Goal: Task Accomplishment & Management: Complete application form

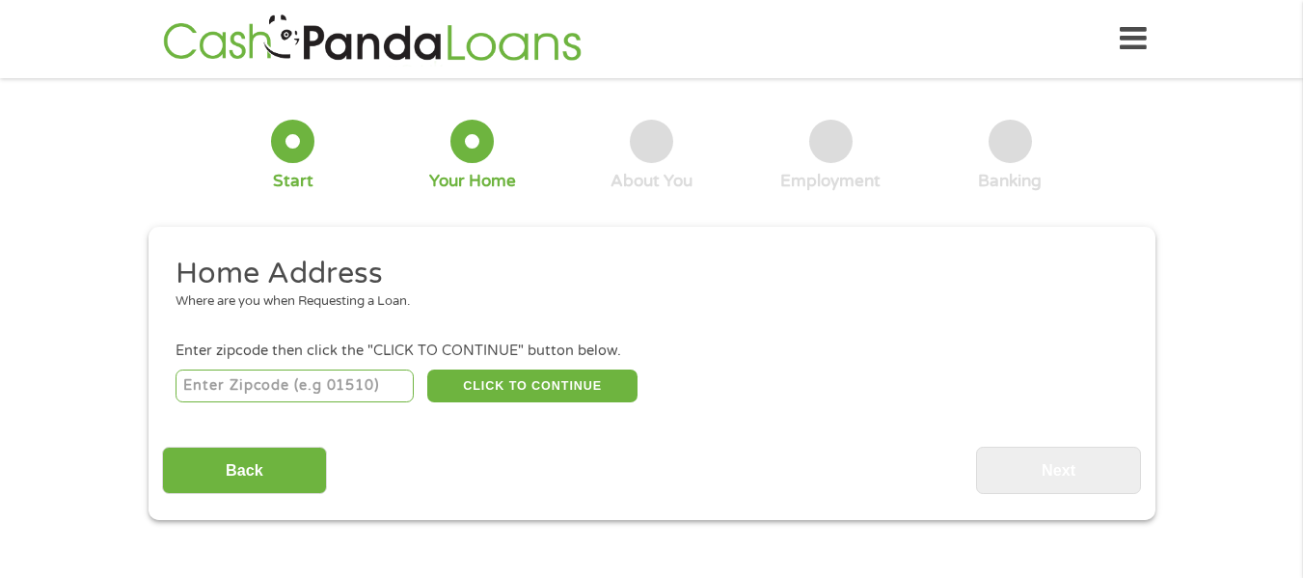
click at [241, 390] on input "number" at bounding box center [295, 386] width 238 height 33
type input "89048"
select select "[US_STATE]"
click at [467, 389] on button "CLICK TO CONTINUE" at bounding box center [532, 386] width 210 height 33
type input "89048"
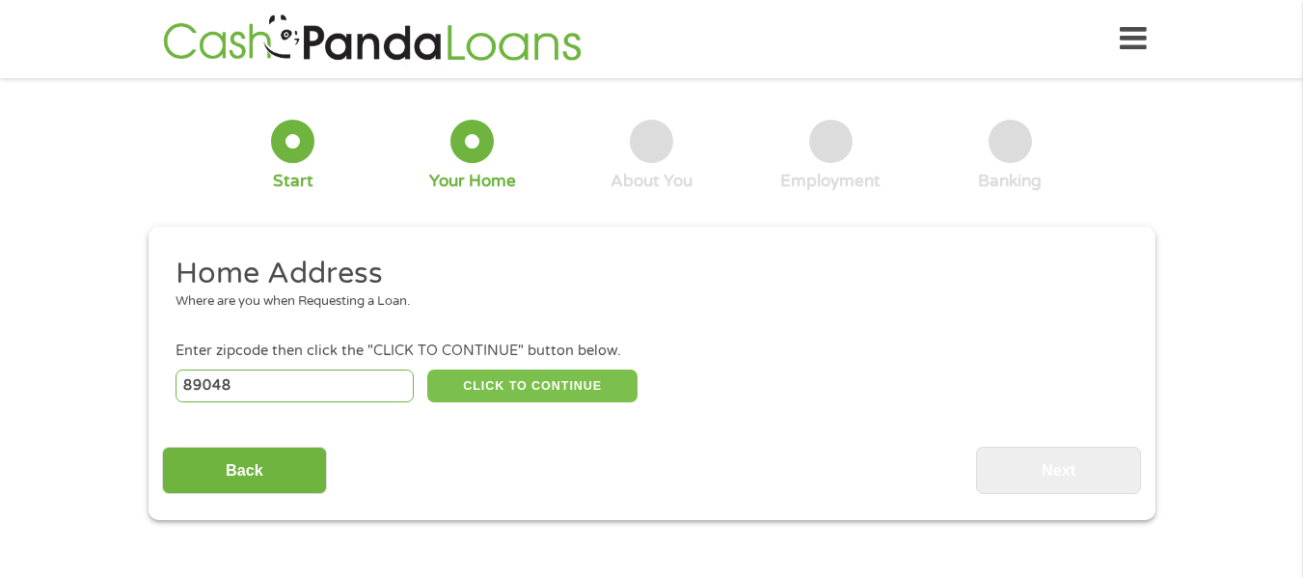
type input "Pahrump"
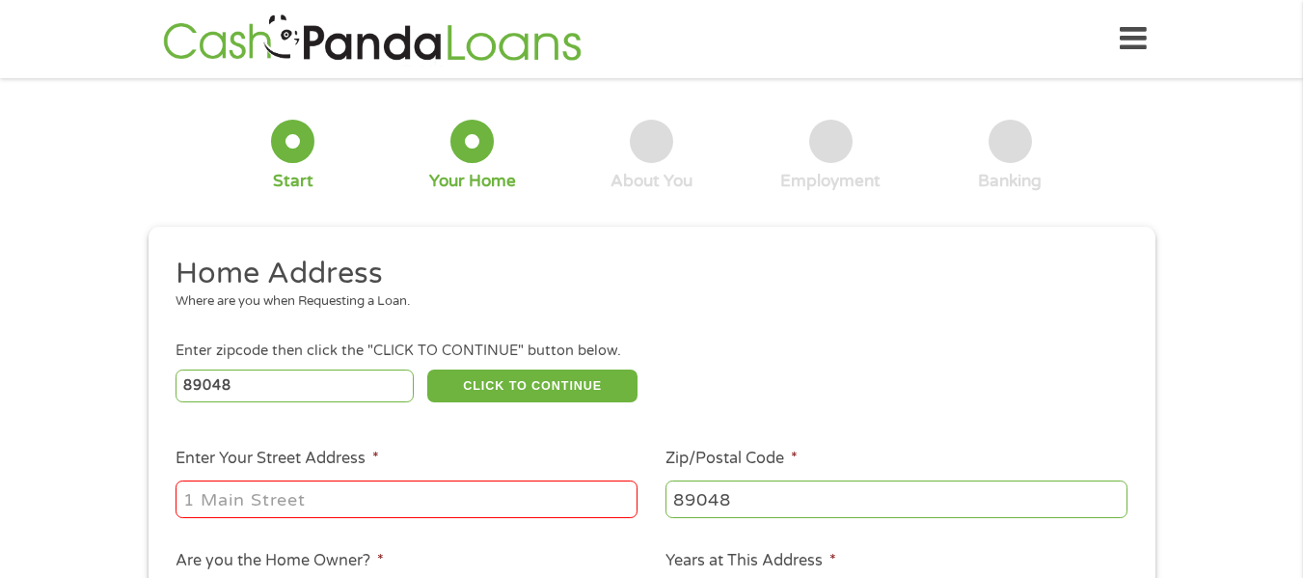
click at [432, 491] on input "Enter Your Street Address *" at bounding box center [407, 498] width 462 height 37
type input "[STREET_ADDRESS][PERSON_NAME]"
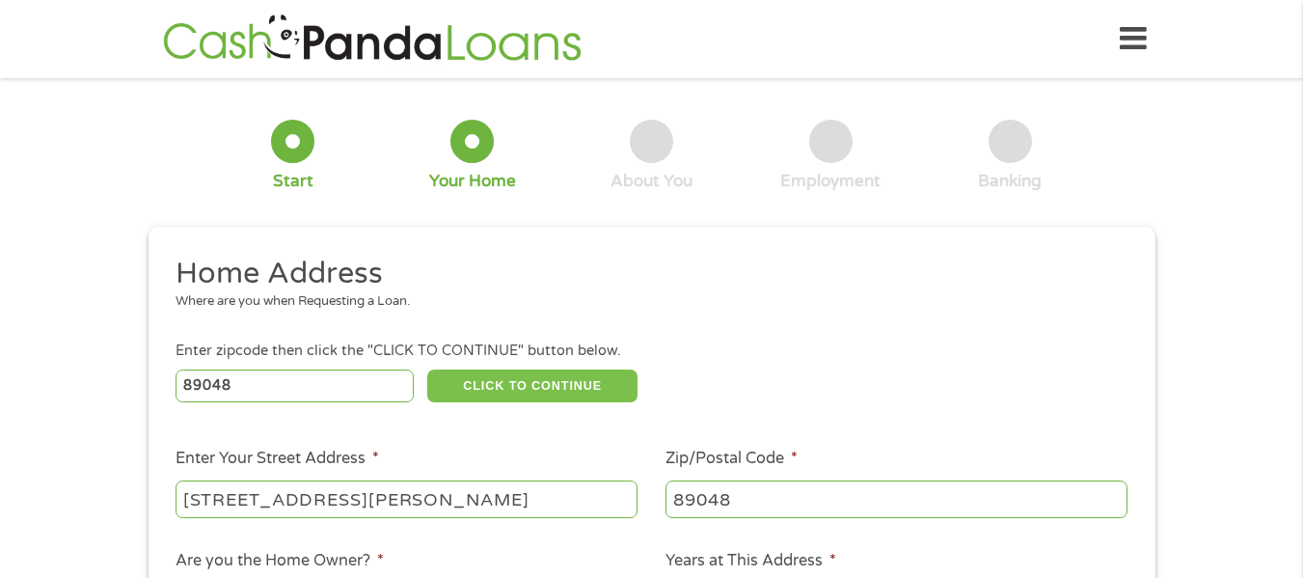
click at [510, 378] on button "CLICK TO CONTINUE" at bounding box center [532, 386] width 210 height 33
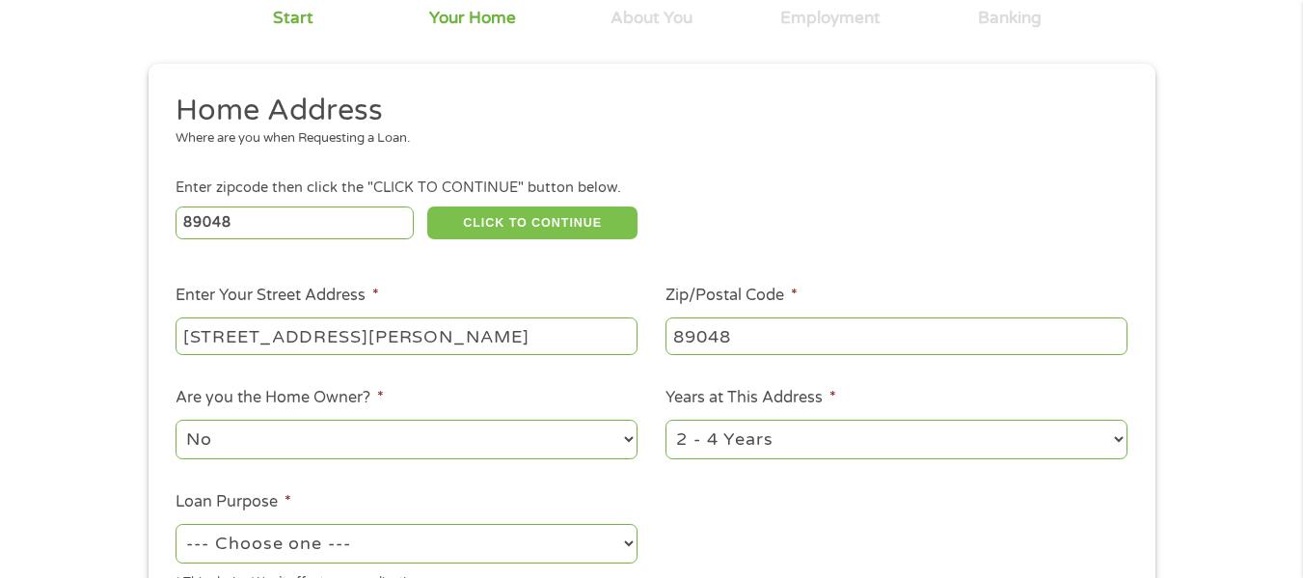
scroll to position [193, 0]
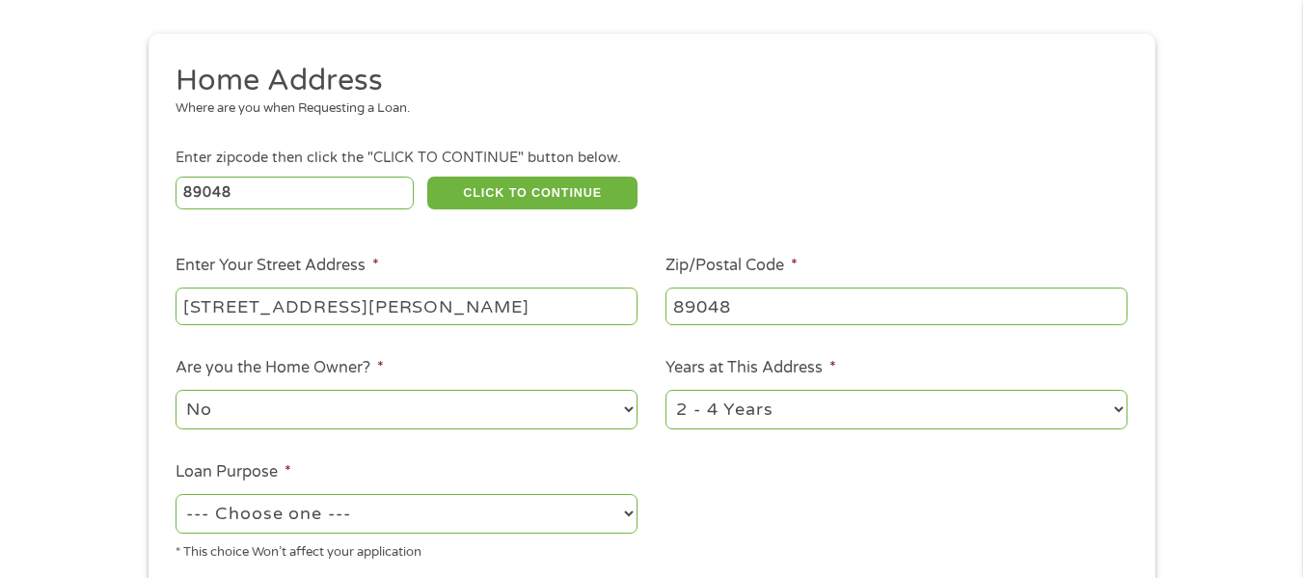
click at [465, 408] on select "No Yes" at bounding box center [407, 410] width 462 height 40
select select "yes"
click at [176, 390] on select "No Yes" at bounding box center [407, 410] width 462 height 40
click at [774, 412] on select "1 Year or less 1 - 2 Years 2 - 4 Years Over 4 Years" at bounding box center [897, 410] width 462 height 40
select select "24months"
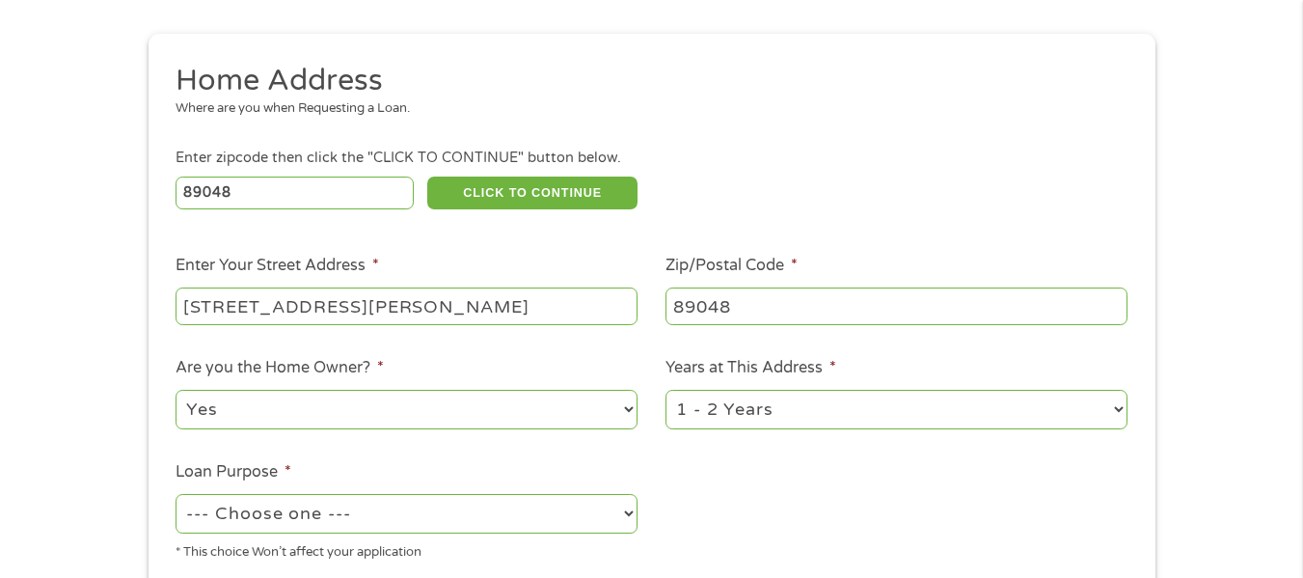
click at [666, 390] on select "1 Year or less 1 - 2 Years 2 - 4 Years Over 4 Years" at bounding box center [897, 410] width 462 height 40
click at [248, 518] on select "--- Choose one --- Pay Bills Debt Consolidation Home Improvement Major Purchase…" at bounding box center [407, 514] width 462 height 40
select select "medicalexpenses"
click at [176, 494] on select "--- Choose one --- Pay Bills Debt Consolidation Home Improvement Major Purchase…" at bounding box center [407, 514] width 462 height 40
click at [753, 460] on ul "Home Address Where are you when Requesting a Loan. Enter zipcode then click the…" at bounding box center [651, 319] width 979 height 515
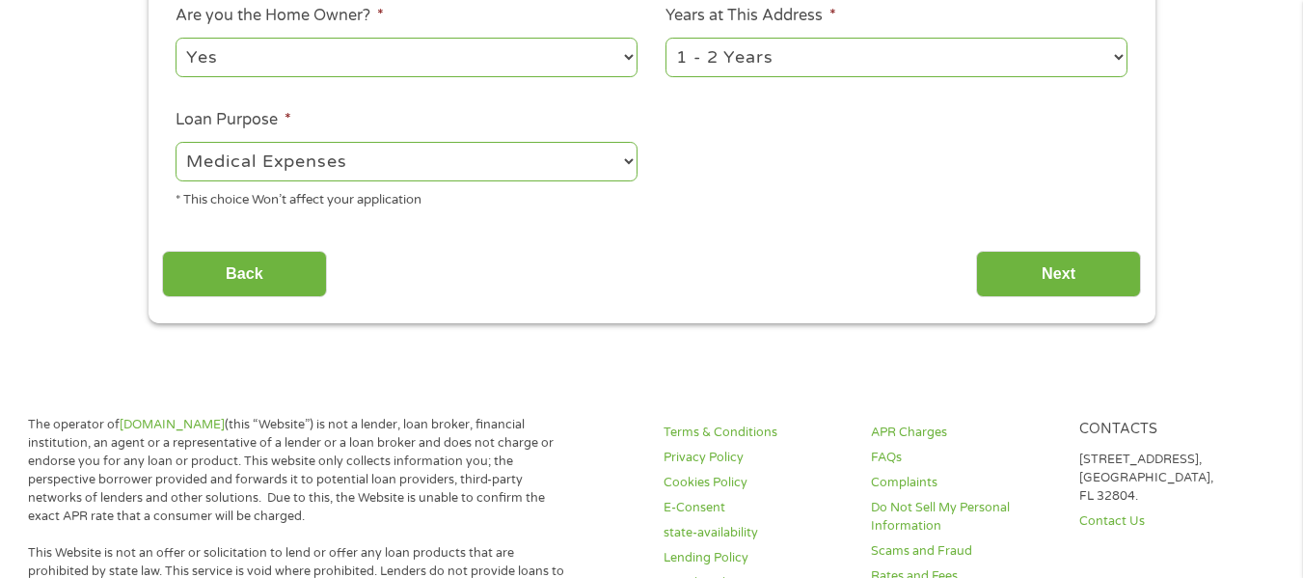
scroll to position [579, 0]
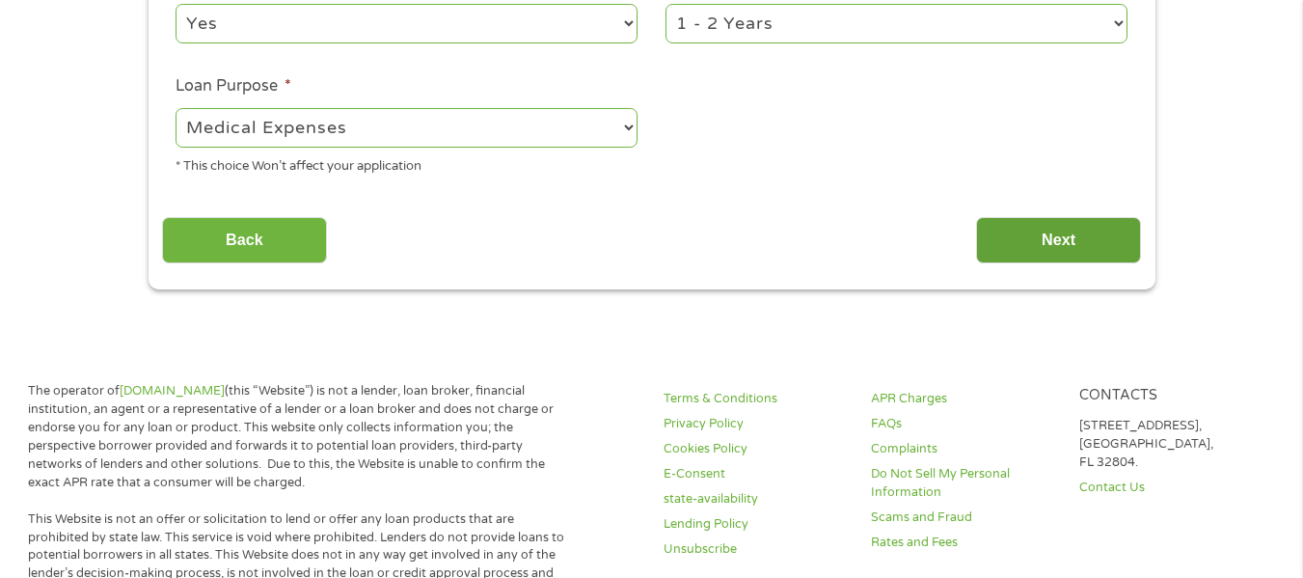
click at [1041, 230] on input "Next" at bounding box center [1058, 240] width 165 height 47
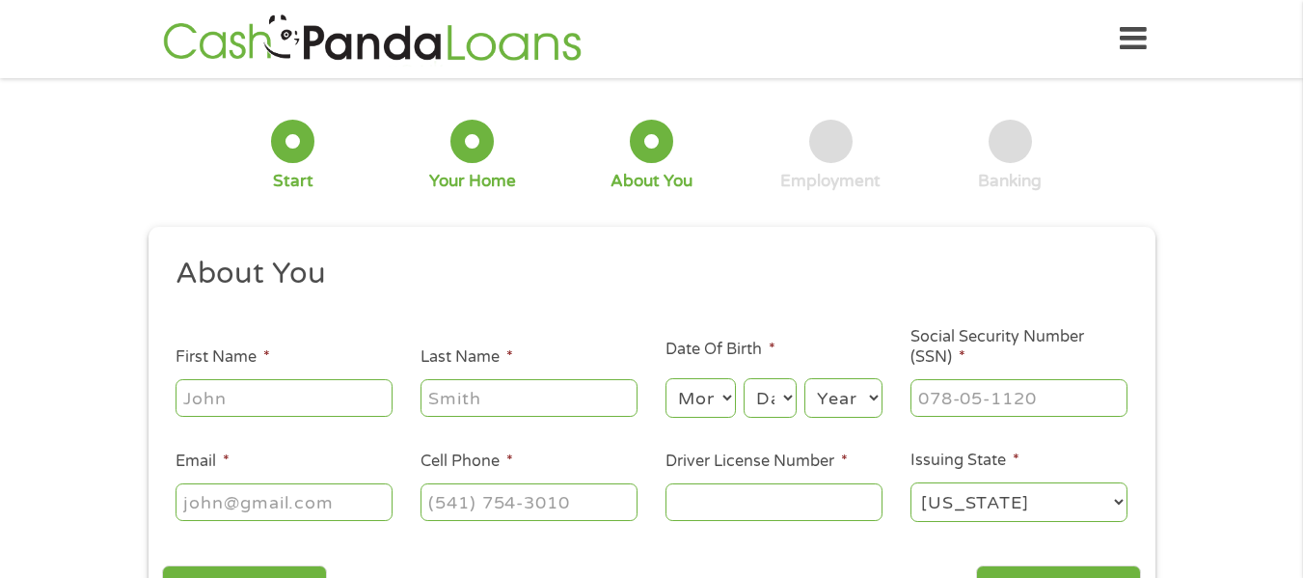
scroll to position [96, 0]
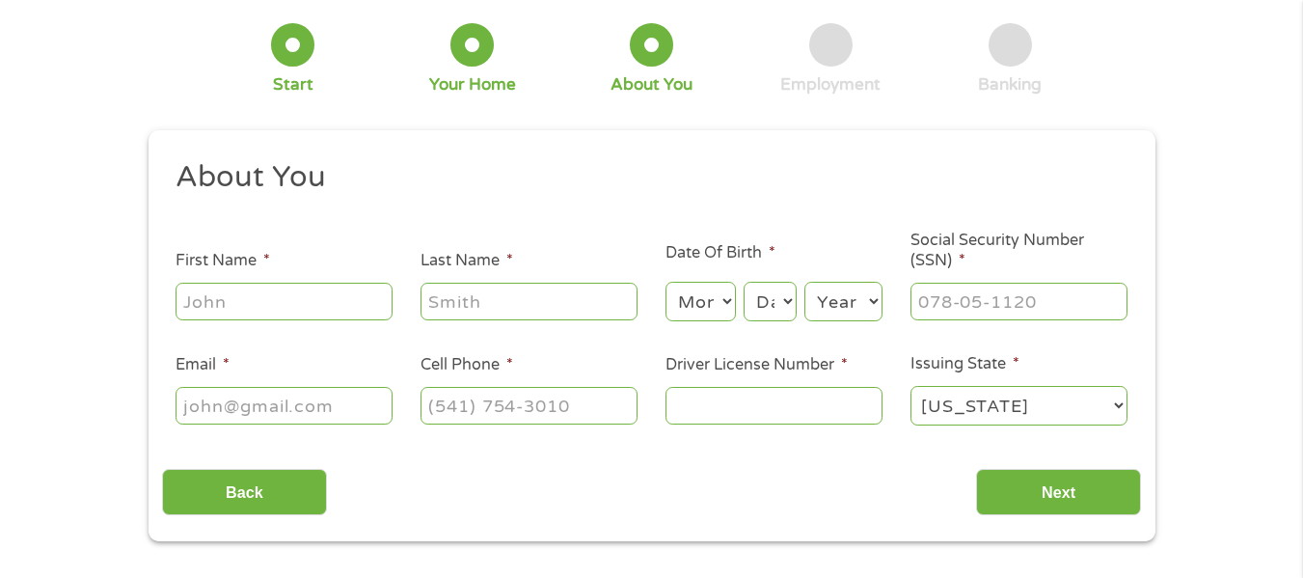
click at [255, 312] on input "First Name *" at bounding box center [284, 301] width 217 height 37
type input "[PERSON_NAME]"
type input "[PERSON_NAME][EMAIL_ADDRESS][DOMAIN_NAME]"
type input "[PHONE_NUMBER]"
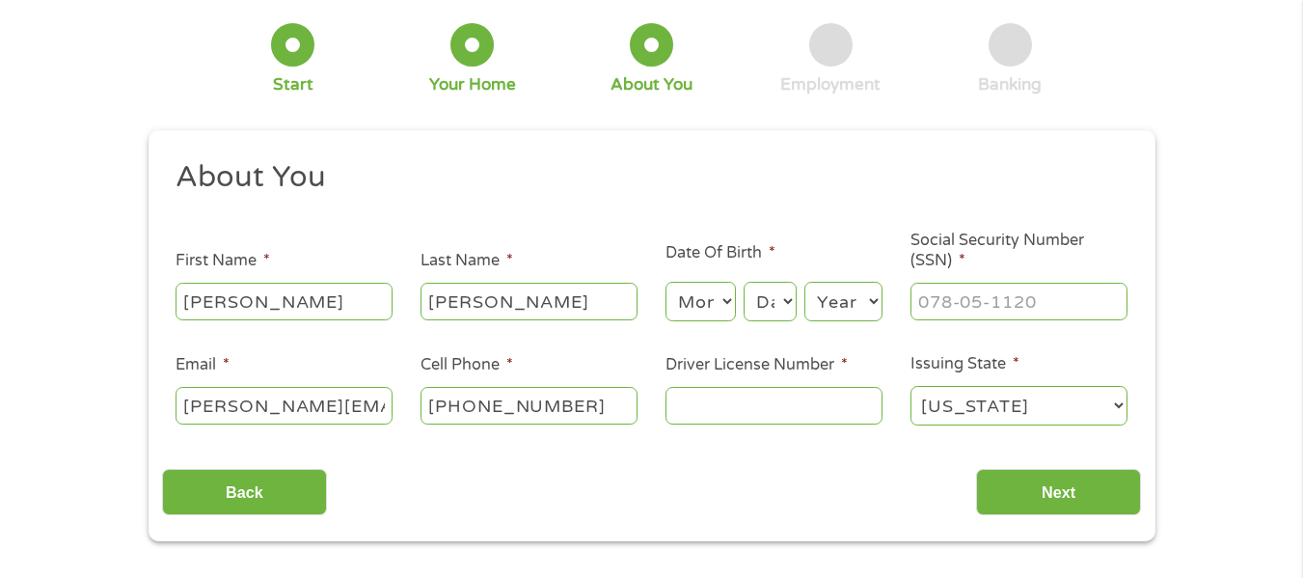
click at [330, 410] on input "[PERSON_NAME][EMAIL_ADDRESS][DOMAIN_NAME]" at bounding box center [284, 405] width 217 height 37
type input "[EMAIL_ADDRESS][DOMAIN_NAME]"
click at [812, 409] on input "Driver License Number *" at bounding box center [774, 405] width 217 height 37
click at [711, 457] on div "Back Next" at bounding box center [651, 484] width 979 height 61
click at [721, 399] on input "Driver License Number *" at bounding box center [774, 405] width 217 height 37
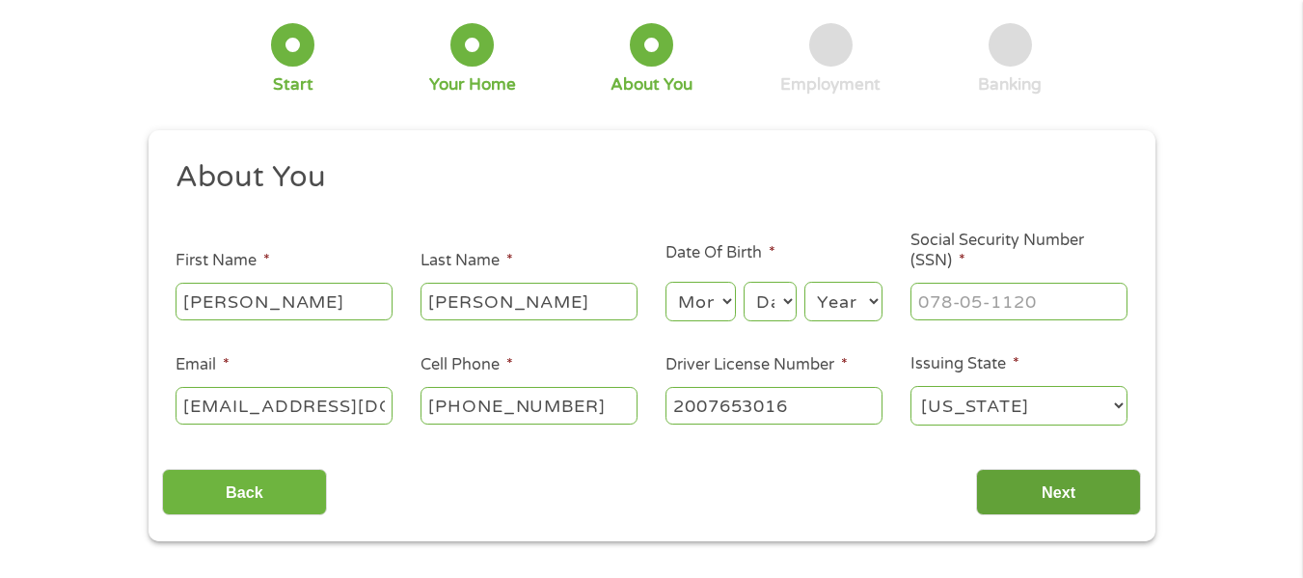
type input "2007653016"
click at [1112, 491] on input "Next" at bounding box center [1058, 492] width 165 height 47
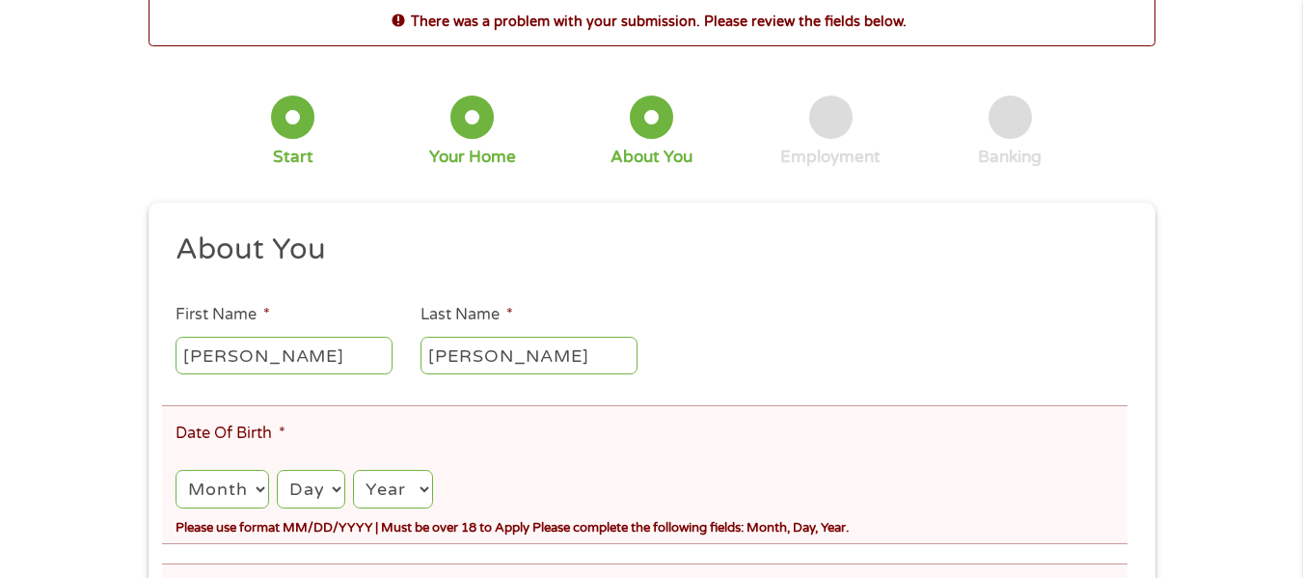
click at [256, 491] on select "Month 1 2 3 4 5 6 7 8 9 10 11 12" at bounding box center [222, 490] width 93 height 40
select select "5"
click at [176, 470] on select "Month 1 2 3 4 5 6 7 8 9 10 11 12" at bounding box center [222, 490] width 93 height 40
click at [310, 495] on select "Day 1 2 3 4 5 6 7 8 9 10 11 12 13 14 15 16 17 18 19 20 21 22 23 24 25 26 27 28 …" at bounding box center [311, 490] width 68 height 40
select select "14"
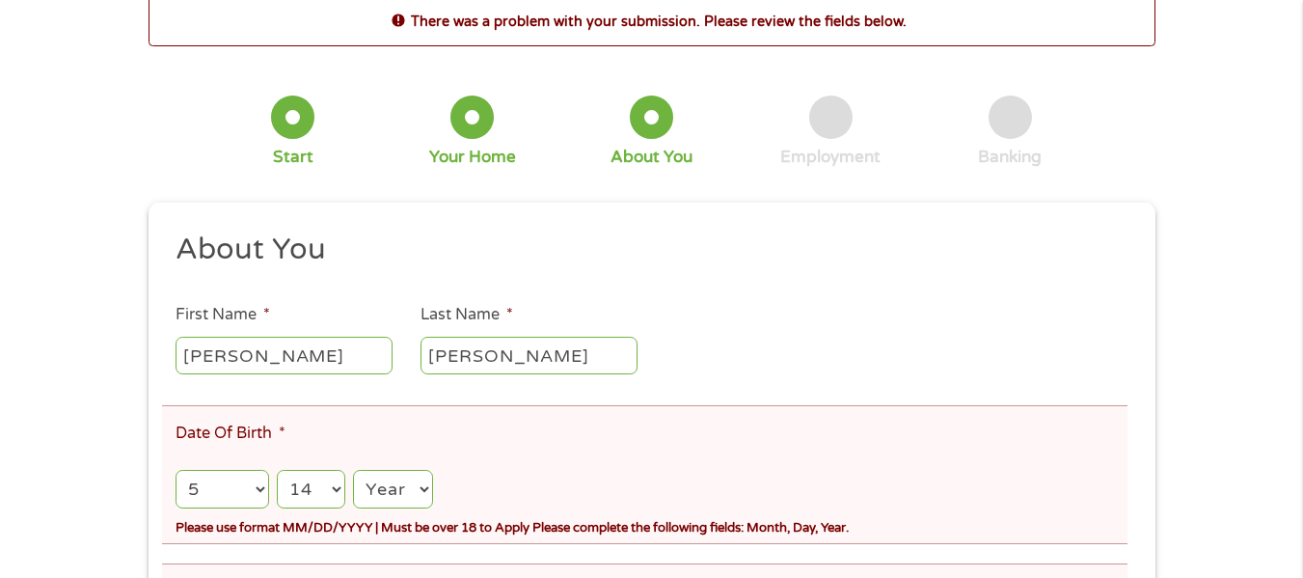
click at [277, 470] on select "Day 1 2 3 4 5 6 7 8 9 10 11 12 13 14 15 16 17 18 19 20 21 22 23 24 25 26 27 28 …" at bounding box center [311, 490] width 68 height 40
click at [396, 500] on select "Year [DATE] 2006 2005 2004 2003 2002 2001 2000 1999 1998 1997 1996 1995 1994 19…" at bounding box center [392, 490] width 79 height 40
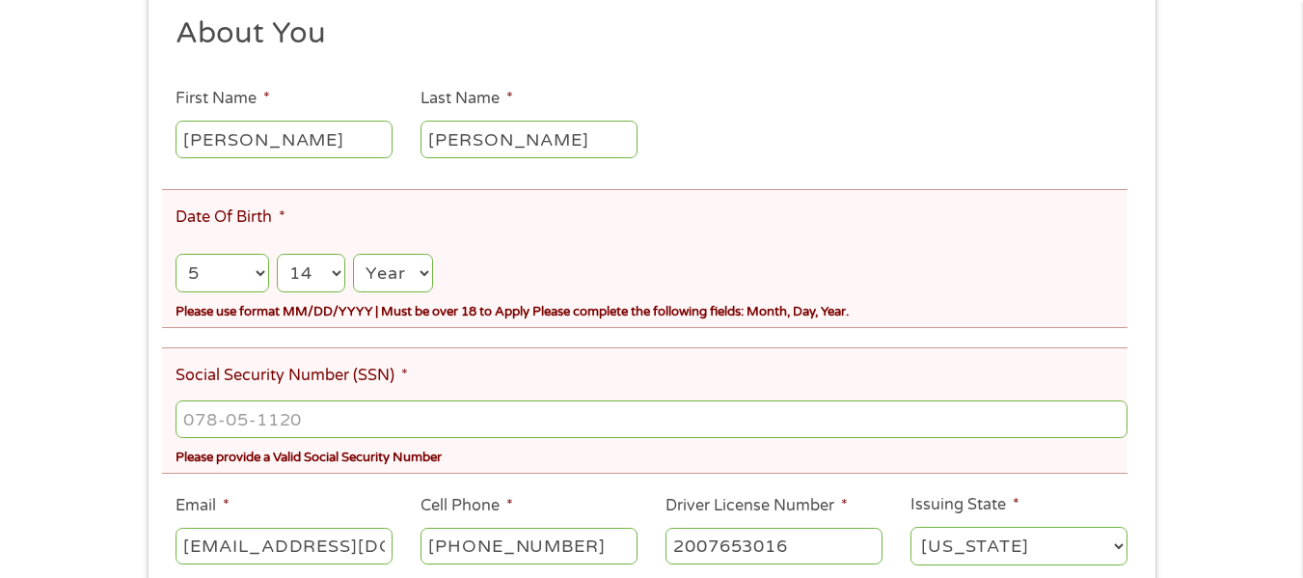
scroll to position [386, 0]
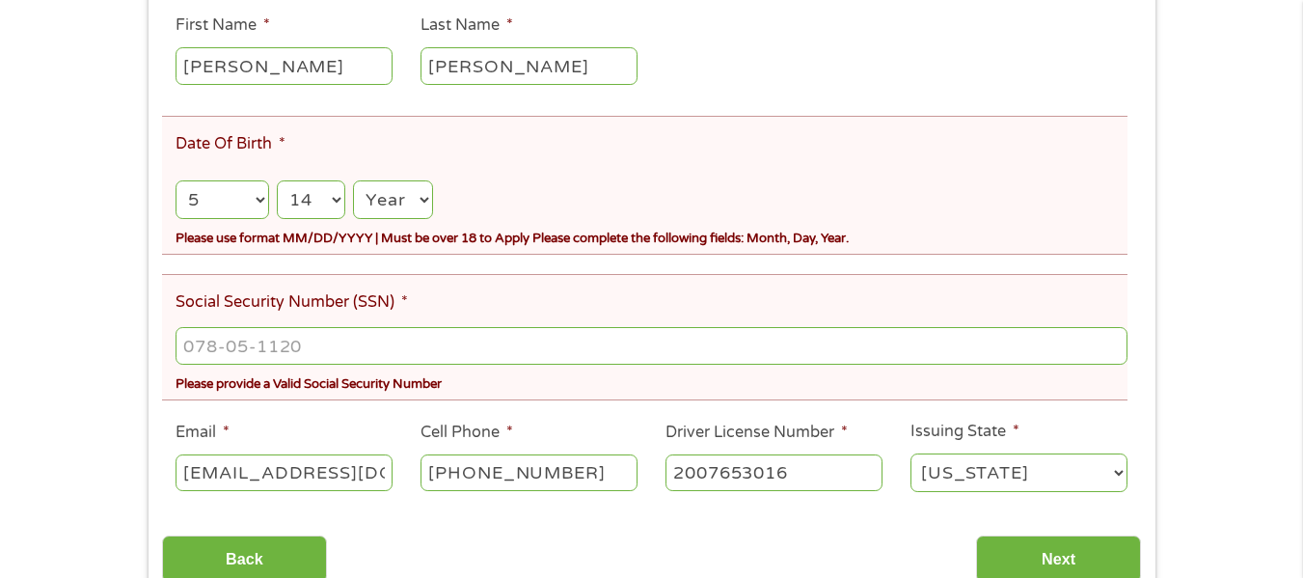
click at [422, 193] on select "Year [DATE] 2006 2005 2004 2003 2002 2001 2000 1999 1998 1997 1996 1995 1994 19…" at bounding box center [392, 200] width 79 height 40
select select "1963"
click at [353, 180] on select "Year [DATE] 2006 2005 2004 2003 2002 2001 2000 1999 1998 1997 1996 1995 1994 19…" at bounding box center [392, 200] width 79 height 40
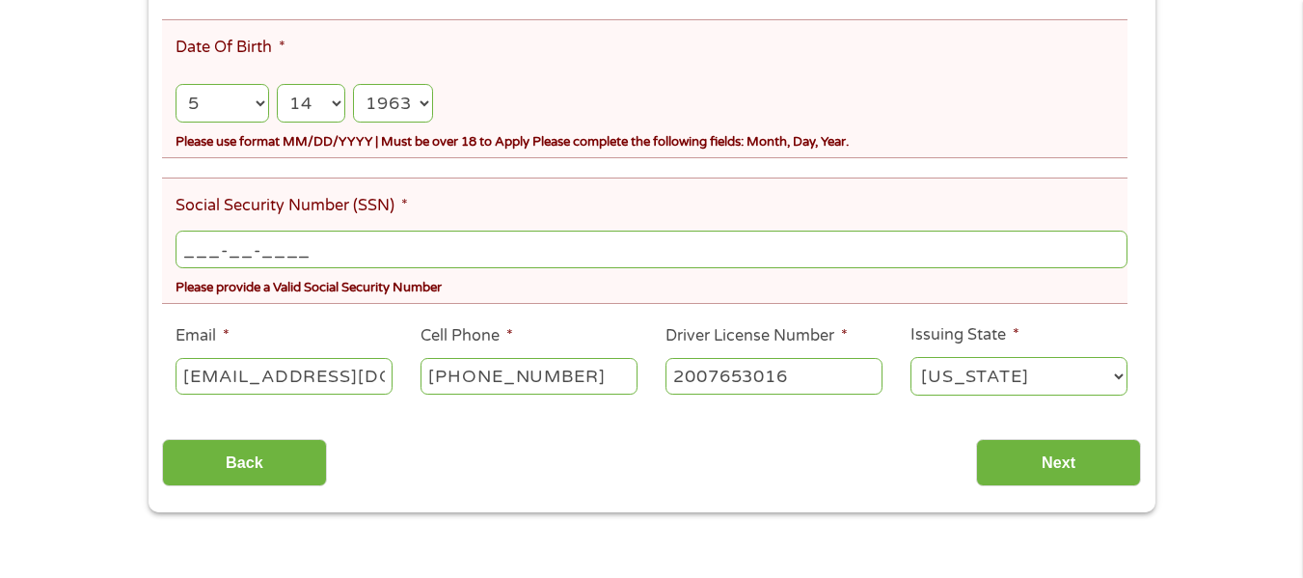
click at [360, 247] on input "___-__-____" at bounding box center [651, 249] width 951 height 37
type input "567-19-3727"
click at [1040, 471] on input "Next" at bounding box center [1058, 462] width 165 height 47
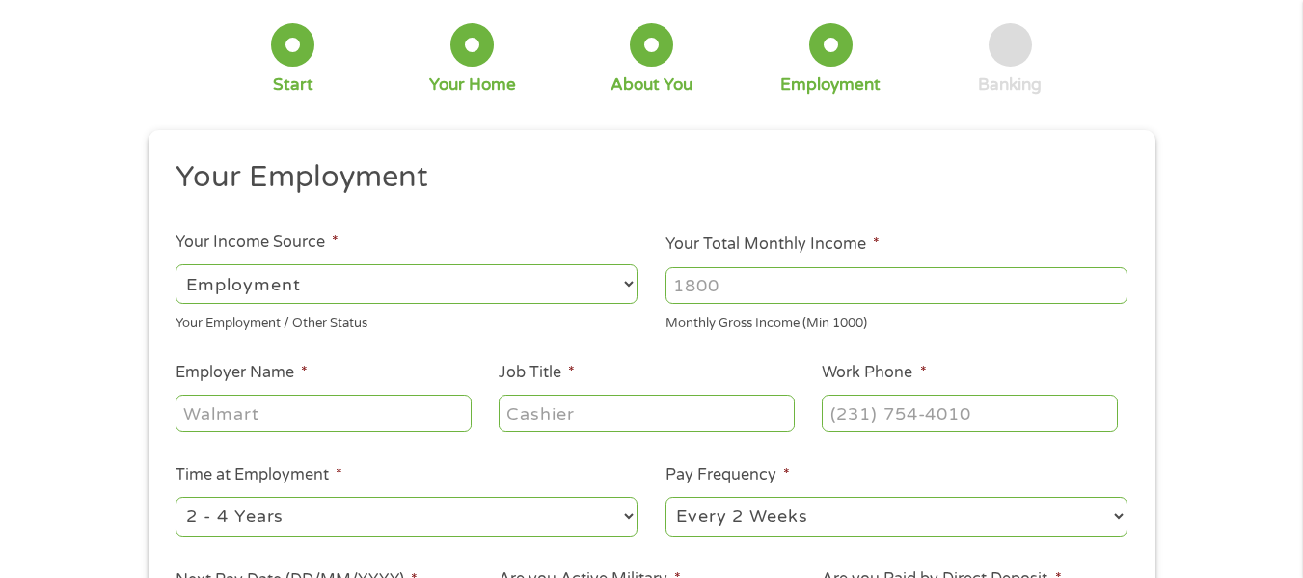
scroll to position [193, 0]
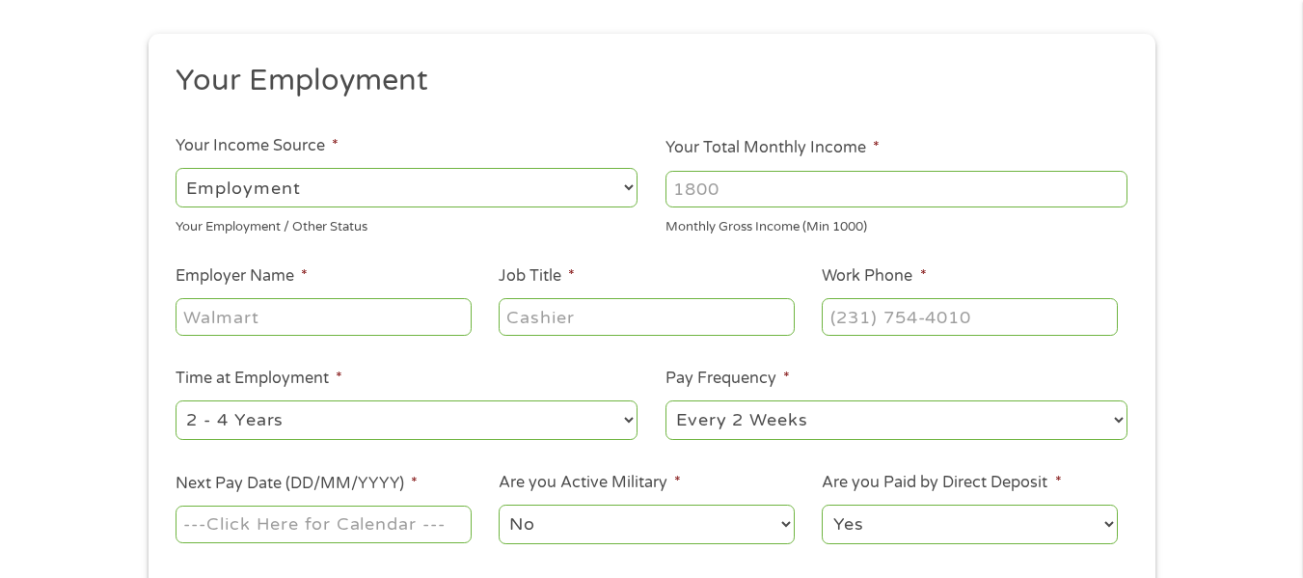
click at [351, 317] on input "Employer Name *" at bounding box center [323, 316] width 295 height 37
type input "N/A"
click at [606, 327] on input "Job Title *" at bounding box center [646, 316] width 295 height 37
type input "N/A"
click at [940, 311] on input "(___) ___-____" at bounding box center [969, 316] width 295 height 37
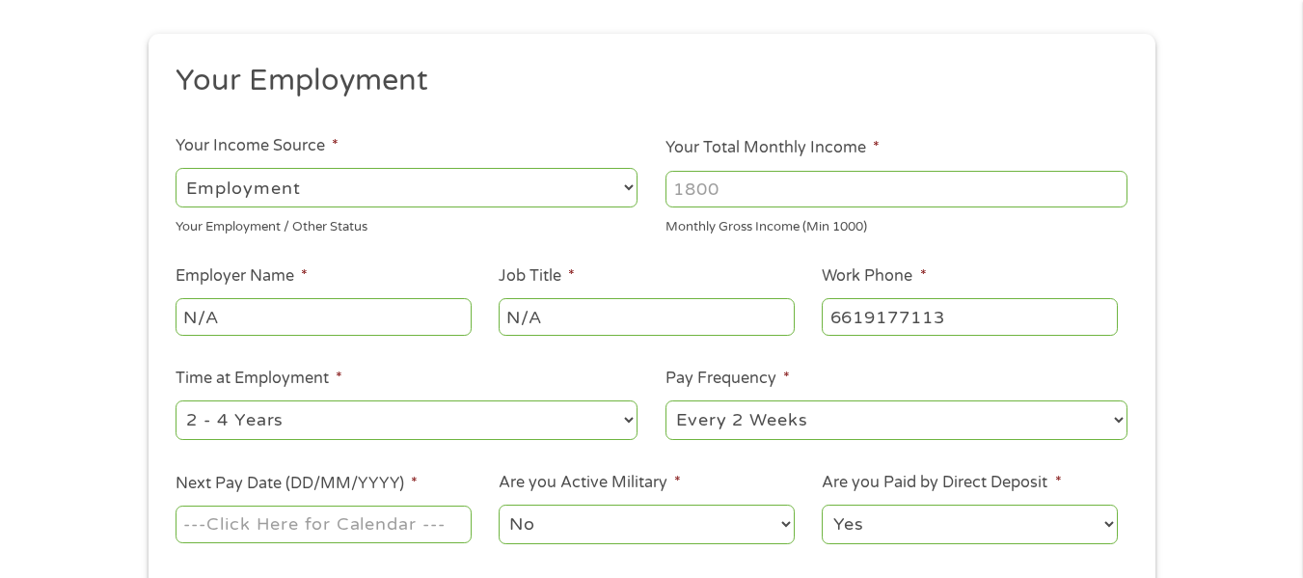
type input "[PHONE_NUMBER]"
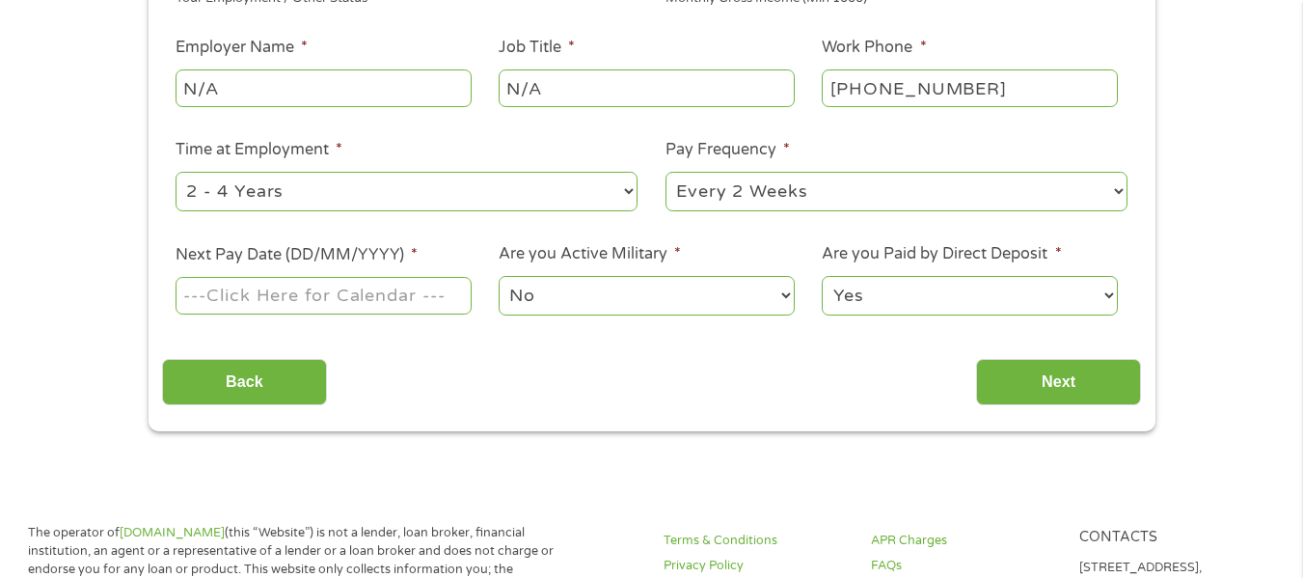
scroll to position [482, 0]
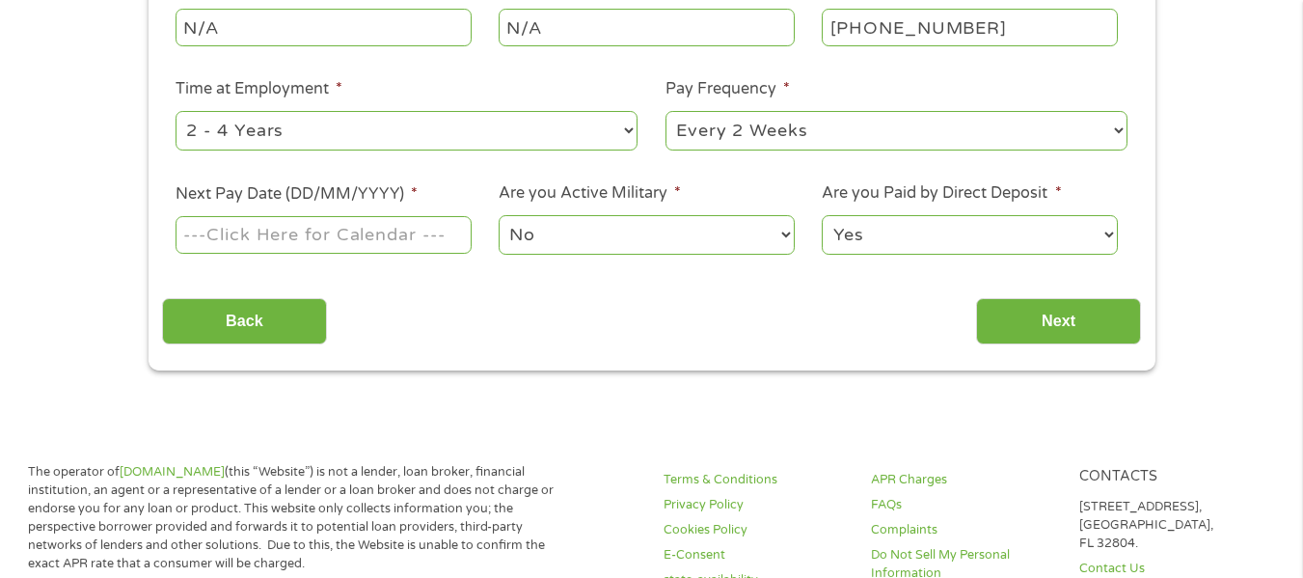
click at [397, 233] on input "Next Pay Date (DD/MM/YYYY) *" at bounding box center [323, 234] width 295 height 37
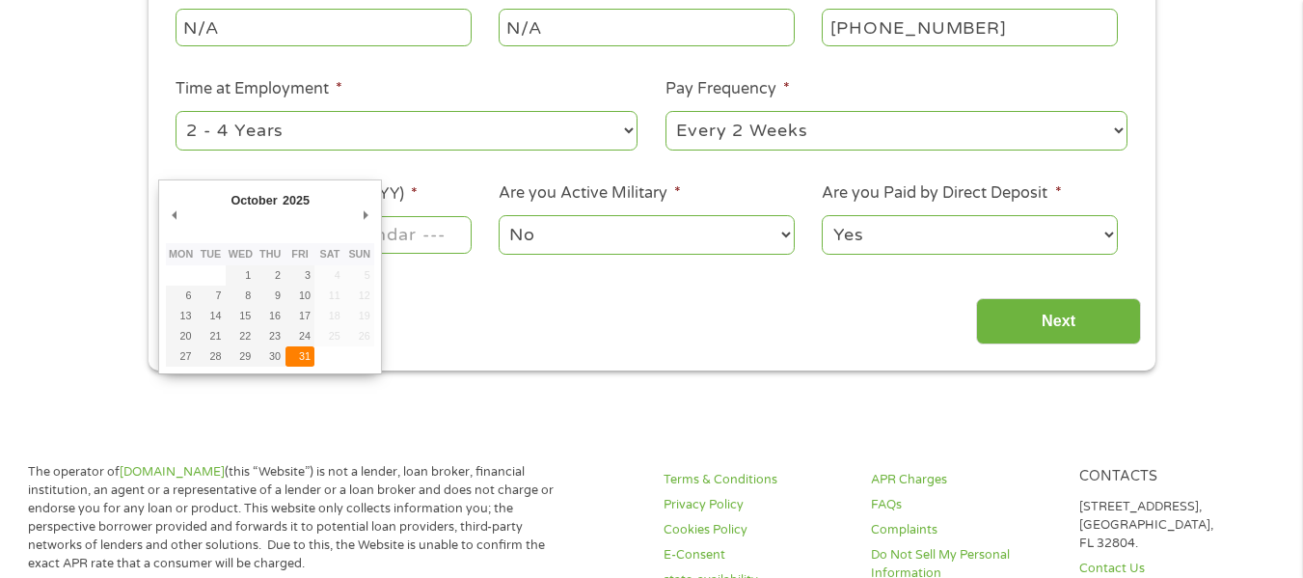
type input "[DATE]"
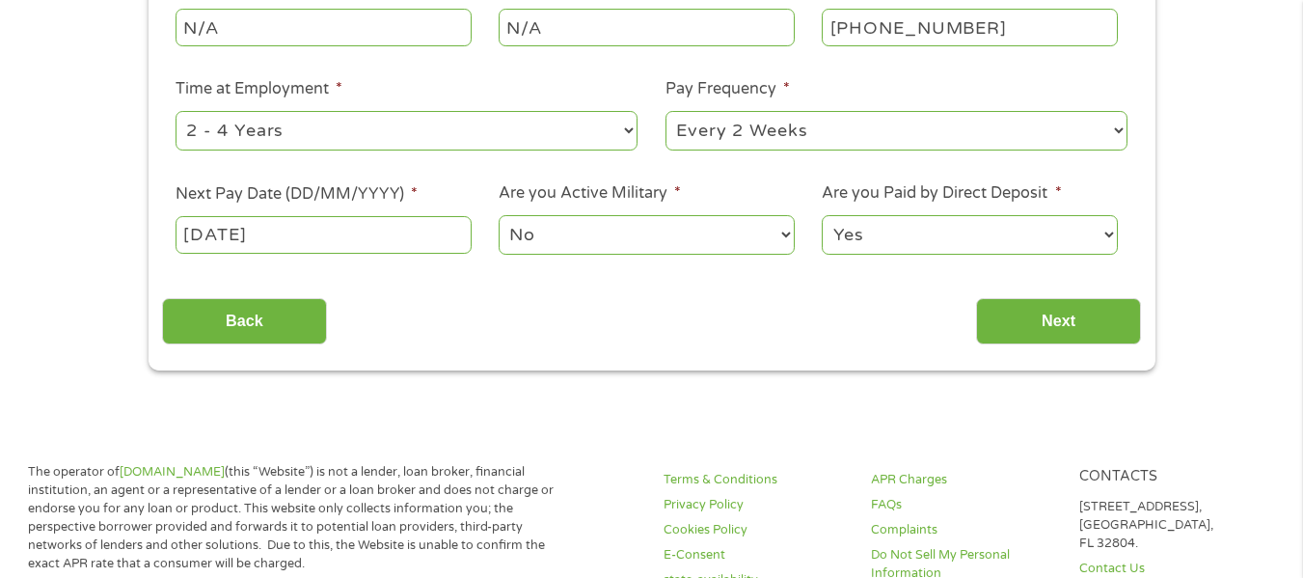
click at [550, 235] on select "No Yes" at bounding box center [646, 235] width 295 height 40
click at [499, 215] on select "No Yes" at bounding box center [646, 235] width 295 height 40
click at [1049, 328] on input "Next" at bounding box center [1058, 321] width 165 height 47
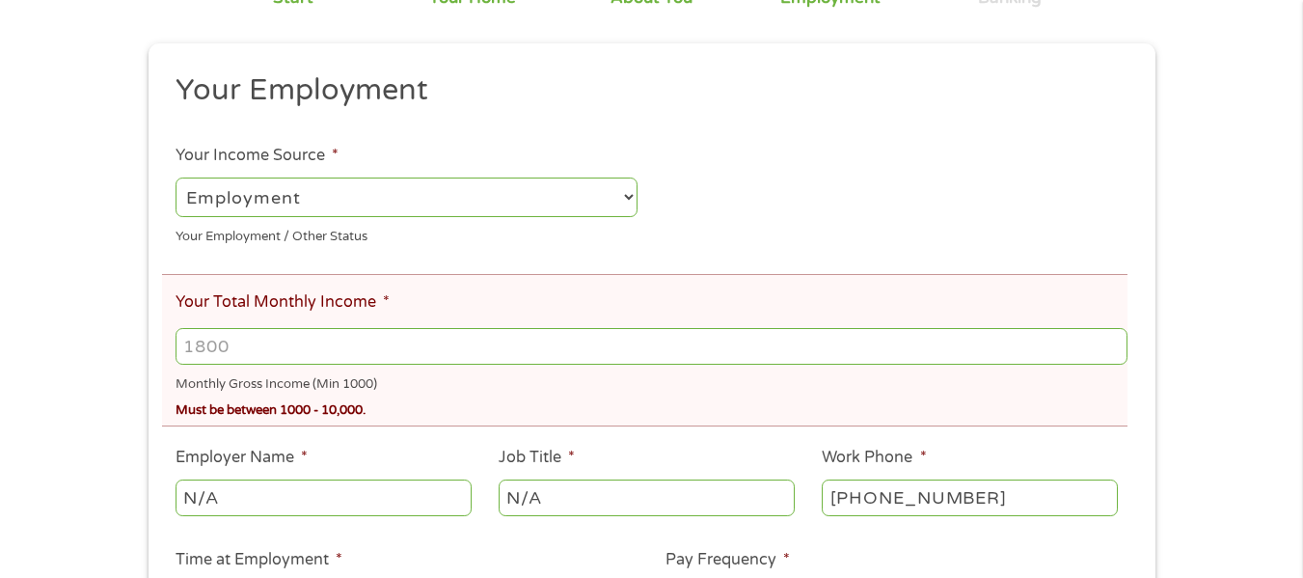
scroll to position [289, 0]
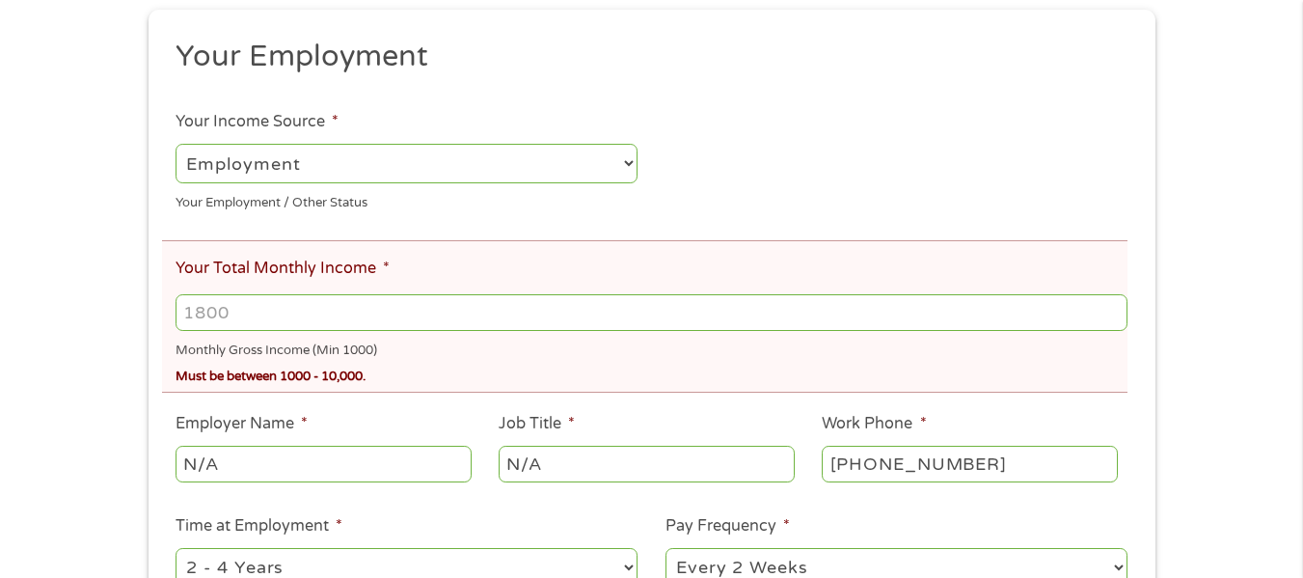
click at [270, 317] on input "Your Total Monthly Income *" at bounding box center [651, 312] width 951 height 37
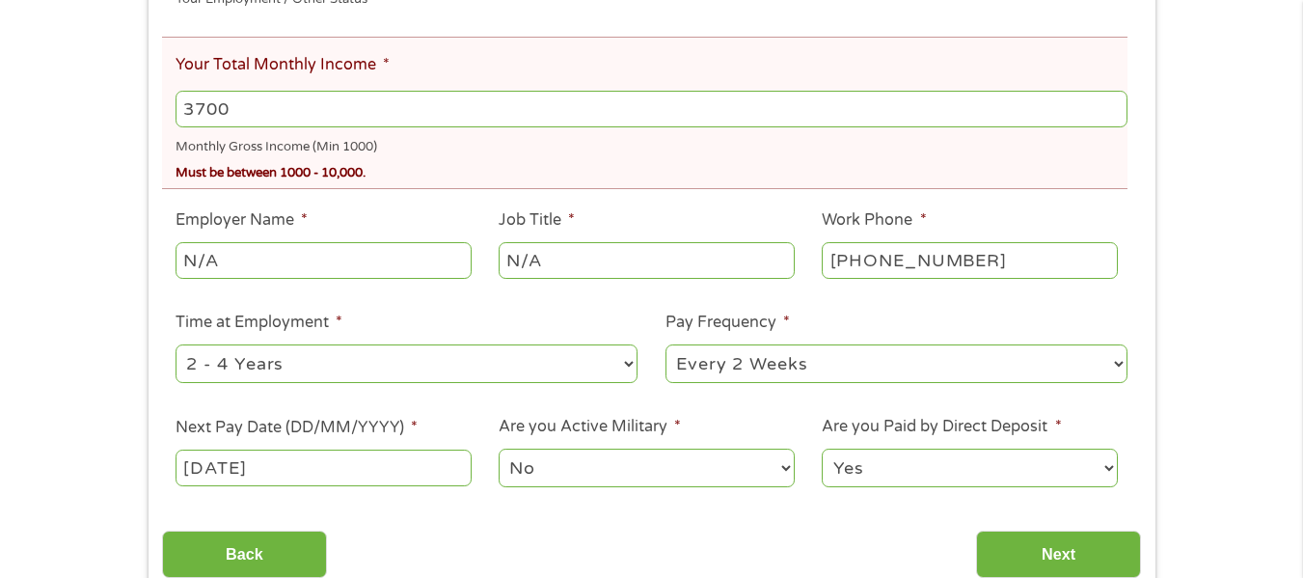
scroll to position [579, 0]
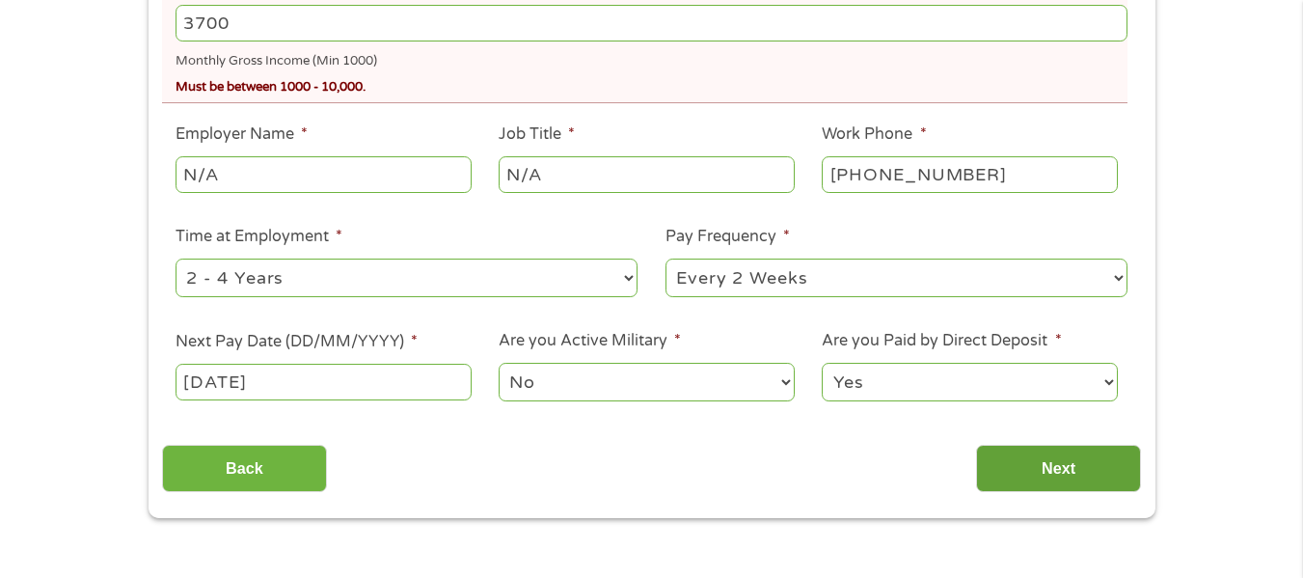
type input "3700"
click at [1029, 480] on input "Next" at bounding box center [1058, 468] width 165 height 47
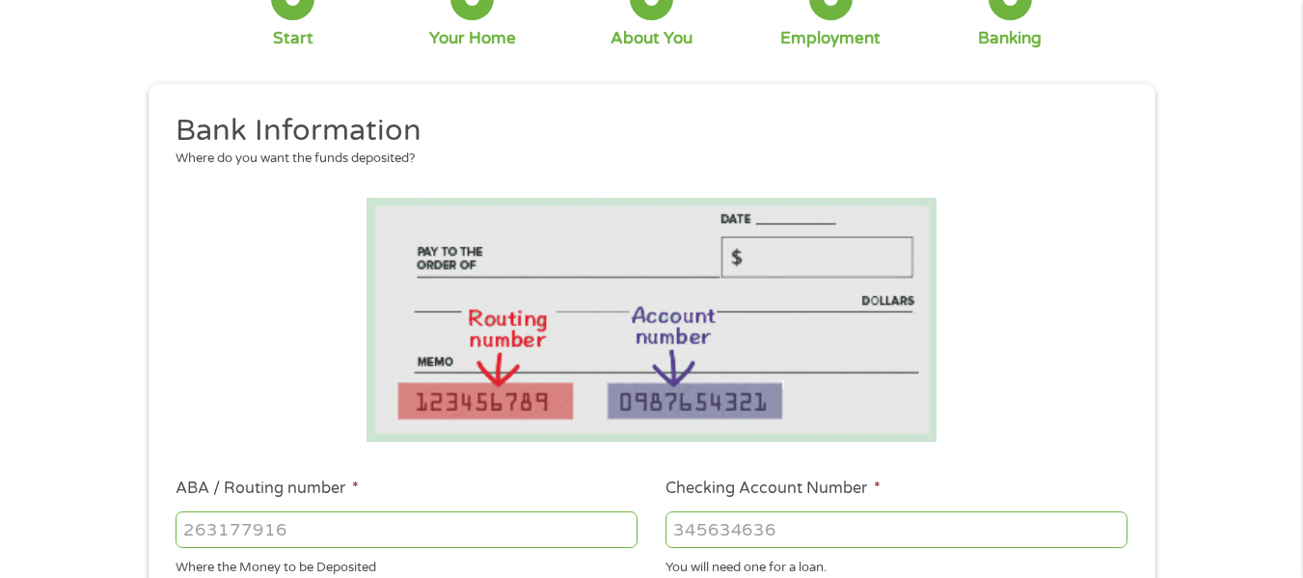
scroll to position [193, 0]
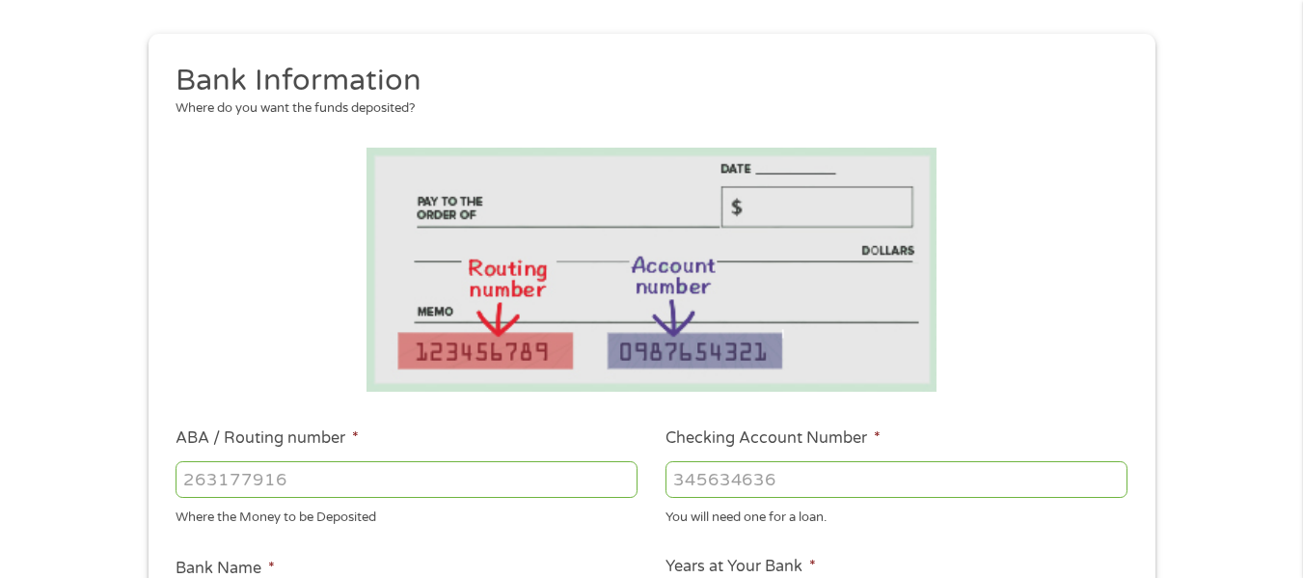
click at [309, 478] on input "ABA / Routing number *" at bounding box center [407, 479] width 462 height 37
type input "103100195"
type input "CENTRAL NATIONAL BANK TRUST"
type input "103100195"
click at [917, 472] on input "Checking Account Number *" at bounding box center [897, 479] width 462 height 37
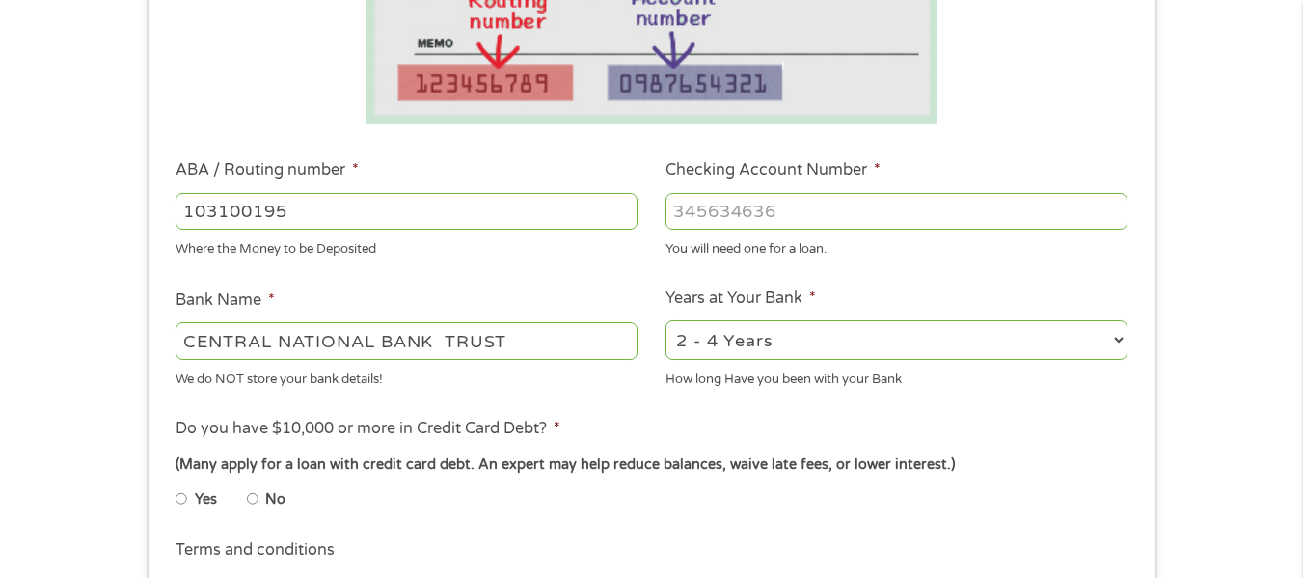
scroll to position [482, 0]
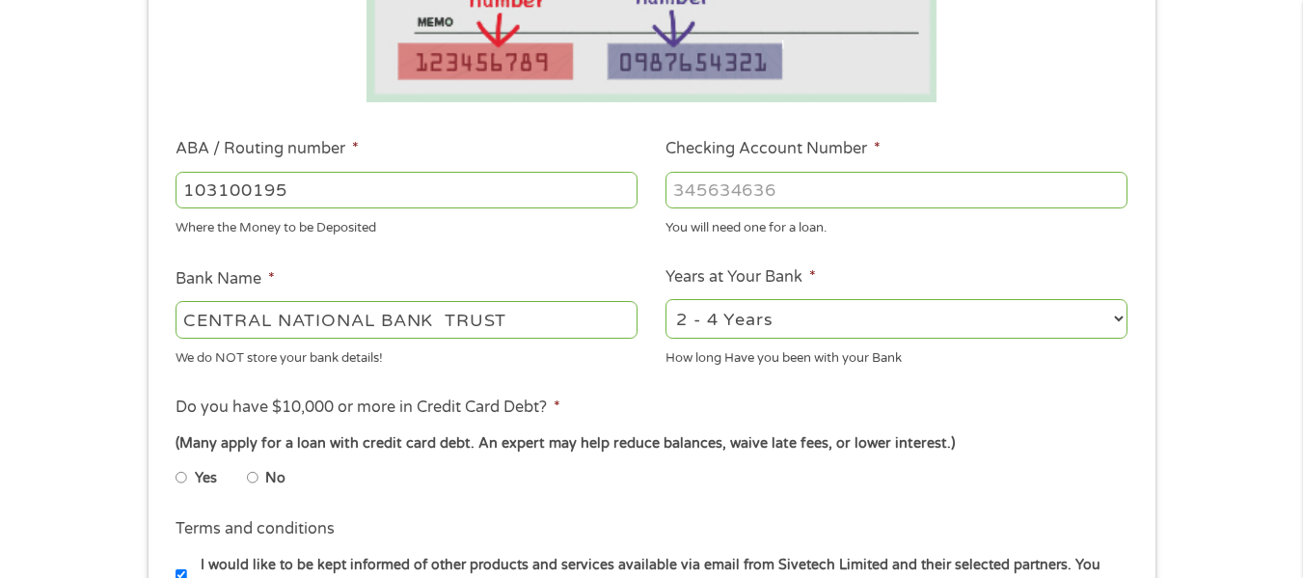
type input "[CREDIT_CARD_NUMBER]"
click at [792, 325] on select "2 - 4 Years 6 - 12 Months 1 - 2 Years Over 4 Years" at bounding box center [897, 319] width 462 height 40
click at [666, 299] on select "2 - 4 Years 6 - 12 Months 1 - 2 Years Over 4 Years" at bounding box center [897, 319] width 462 height 40
click at [772, 319] on select "2 - 4 Years 6 - 12 Months 1 - 2 Years Over 4 Years" at bounding box center [897, 319] width 462 height 40
select select "48months"
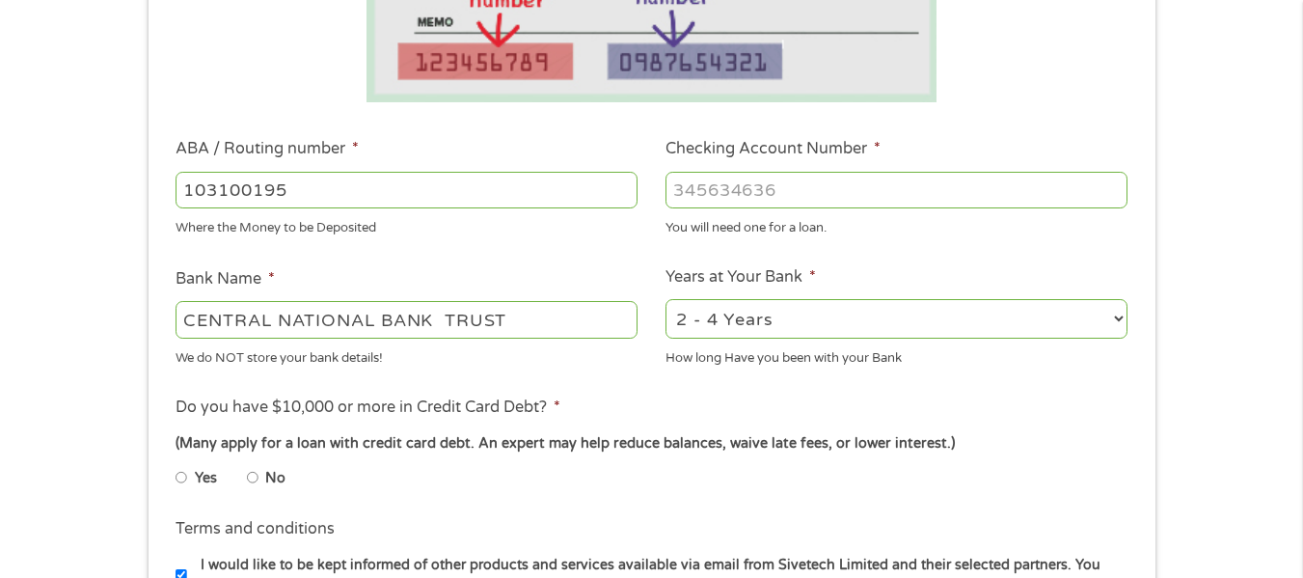
click at [666, 299] on select "2 - 4 Years 6 - 12 Months 1 - 2 Years Over 4 Years" at bounding box center [897, 319] width 462 height 40
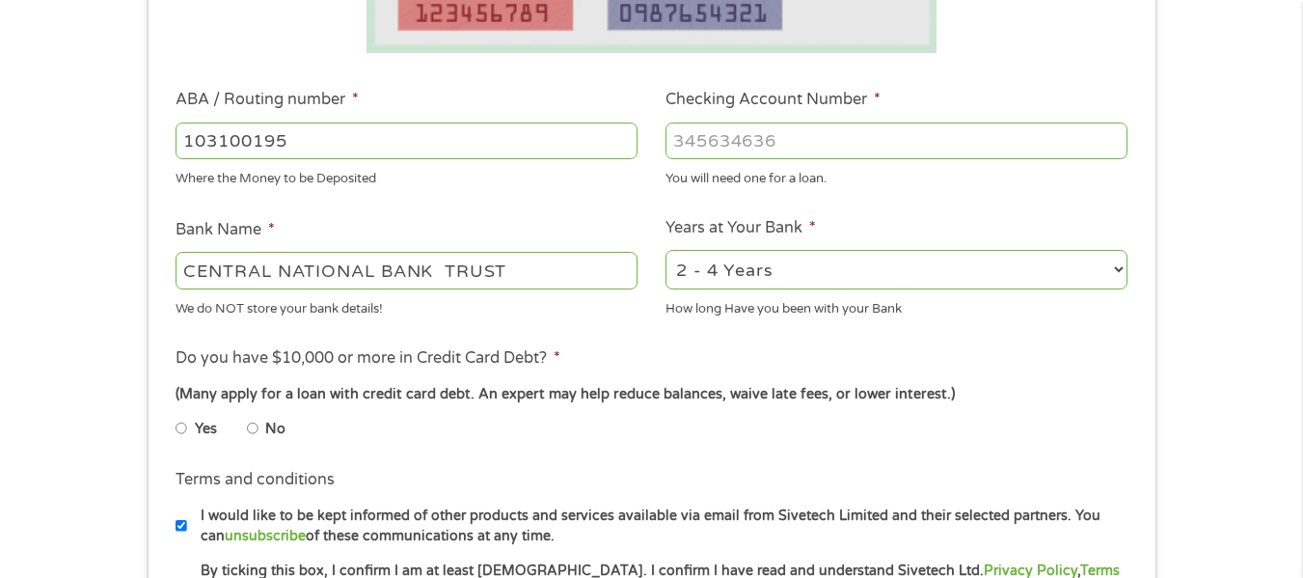
scroll to position [675, 0]
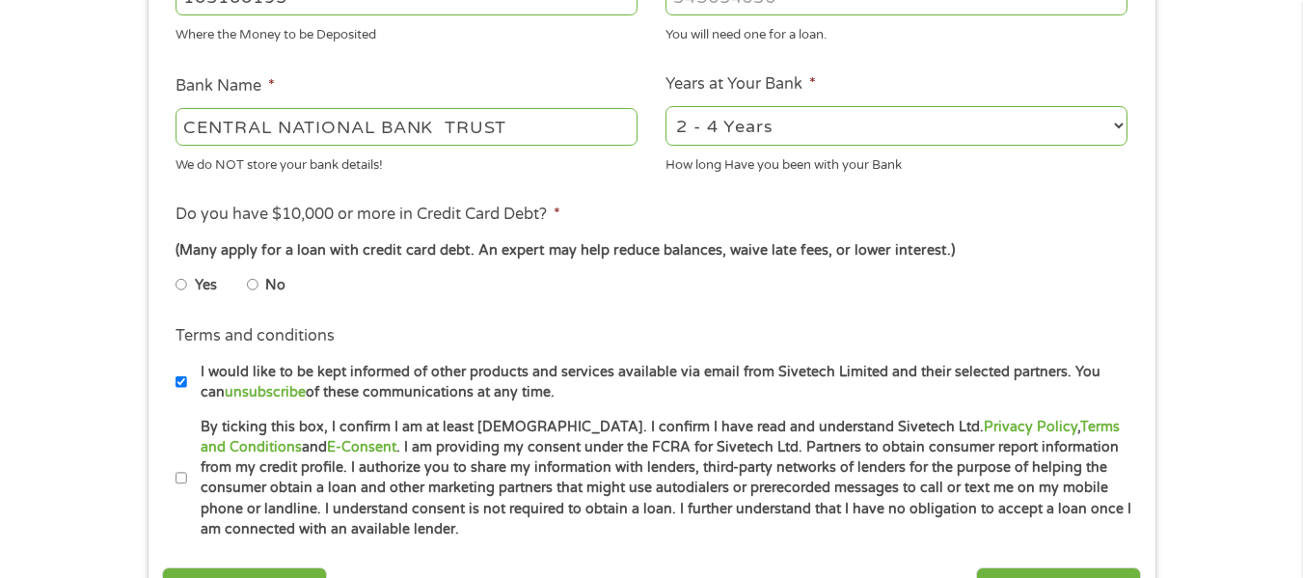
click at [183, 280] on input "Yes" at bounding box center [182, 284] width 12 height 31
radio input "true"
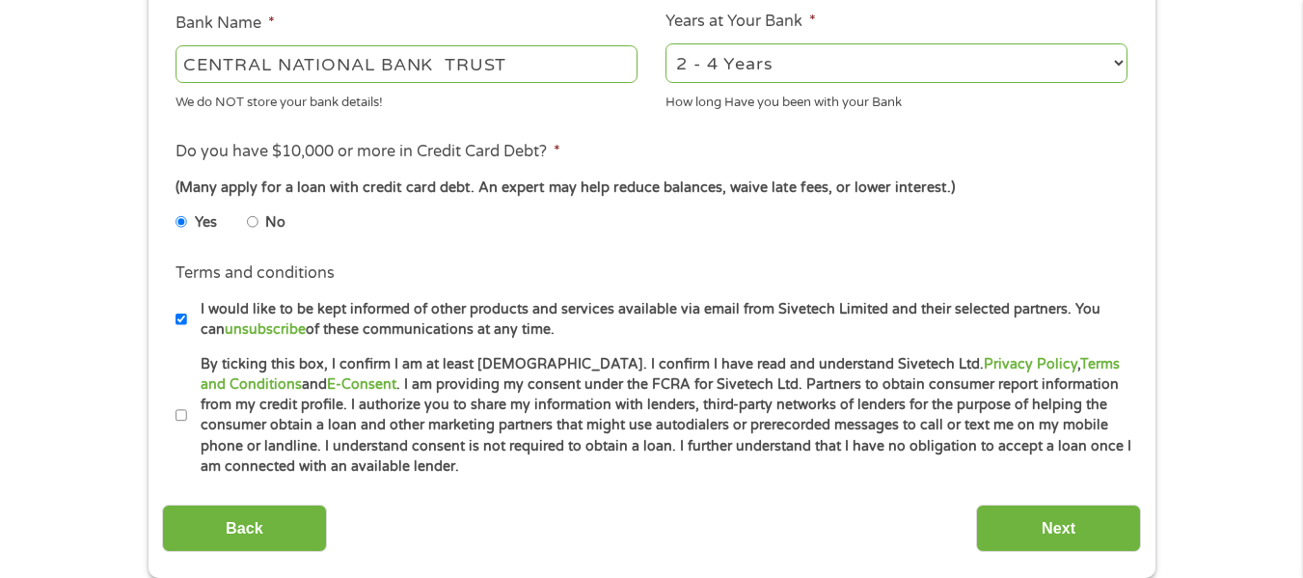
scroll to position [772, 0]
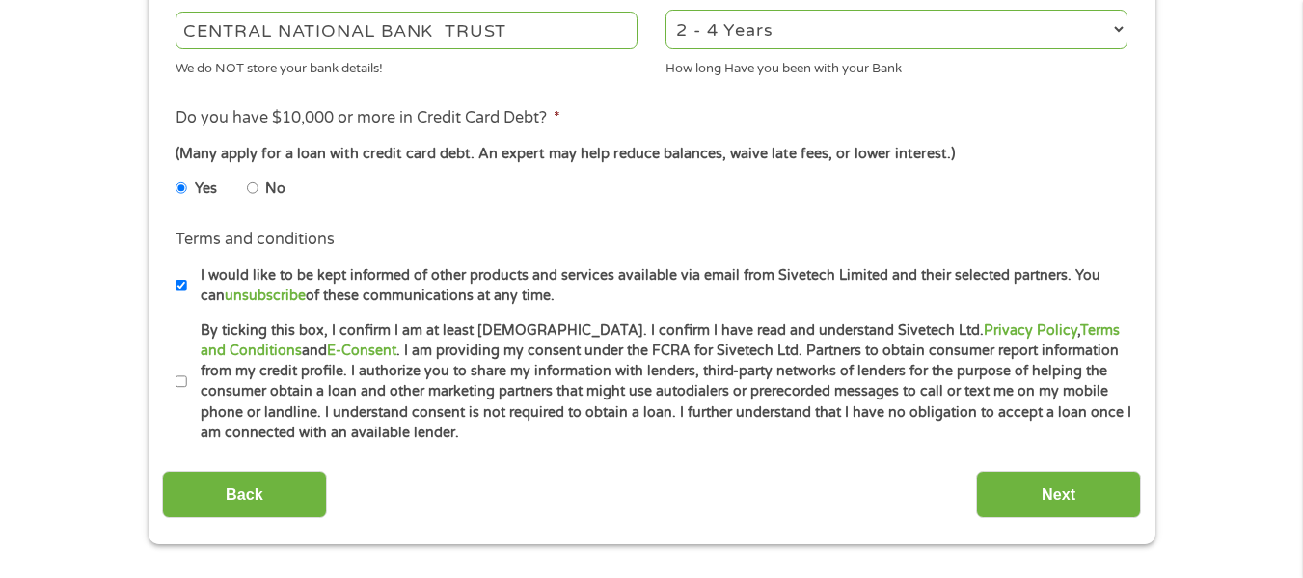
click at [180, 384] on input "By ticking this box, I confirm I am at least [DEMOGRAPHIC_DATA]. I confirm I ha…" at bounding box center [182, 382] width 12 height 31
checkbox input "true"
click at [1049, 479] on input "Next" at bounding box center [1058, 494] width 165 height 47
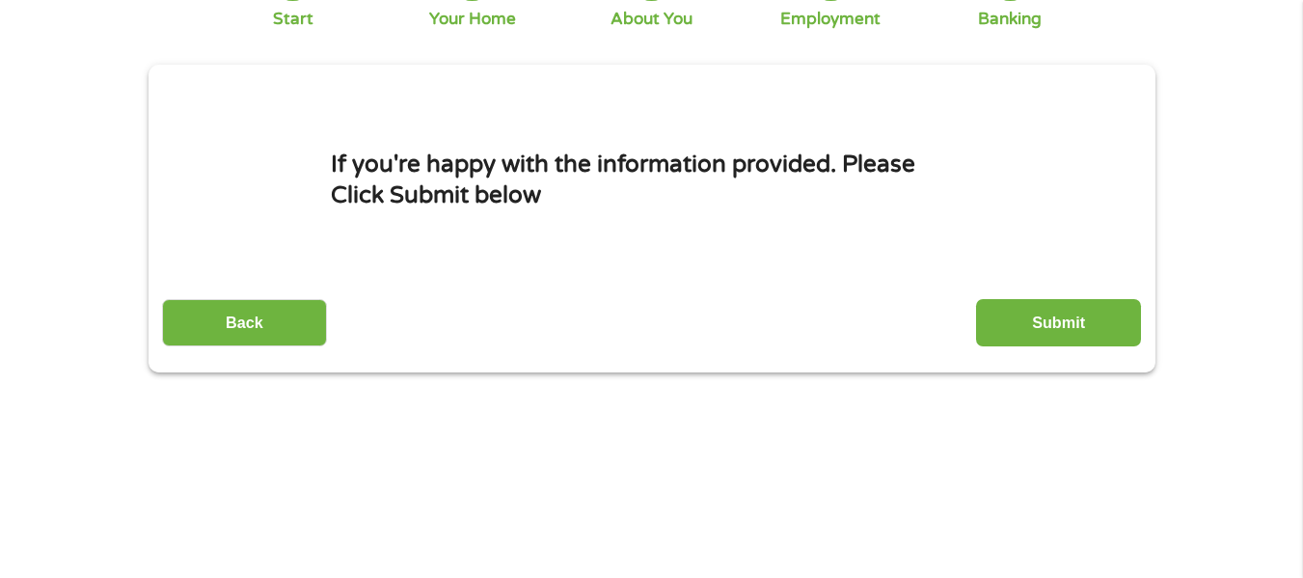
scroll to position [0, 0]
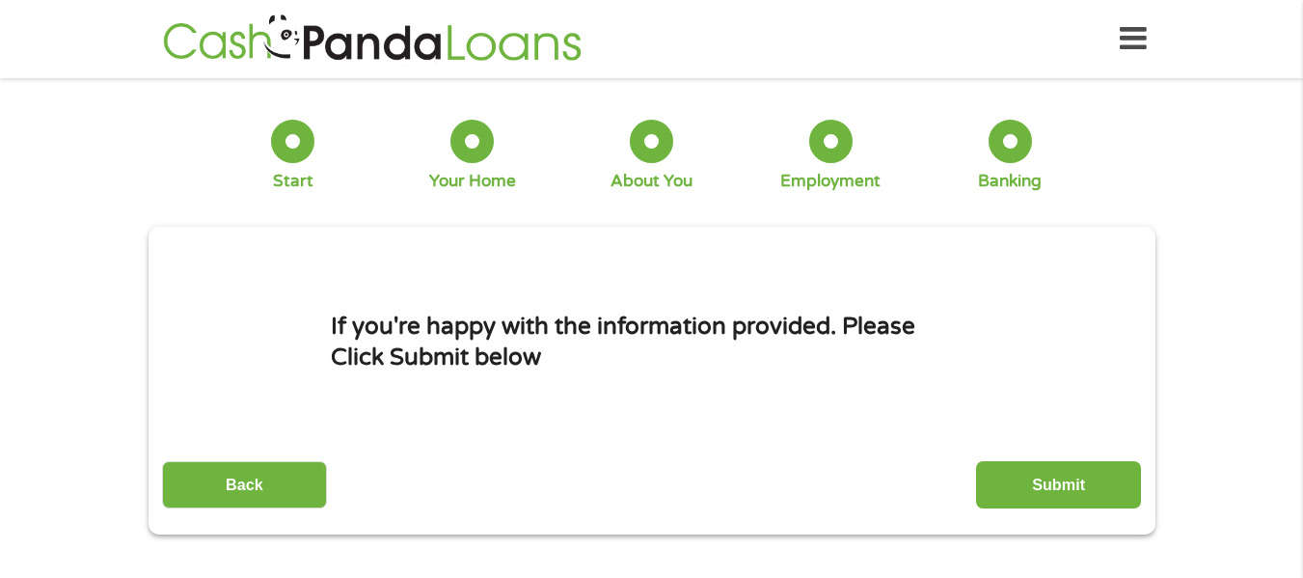
click at [1049, 479] on input "Submit" at bounding box center [1058, 484] width 165 height 47
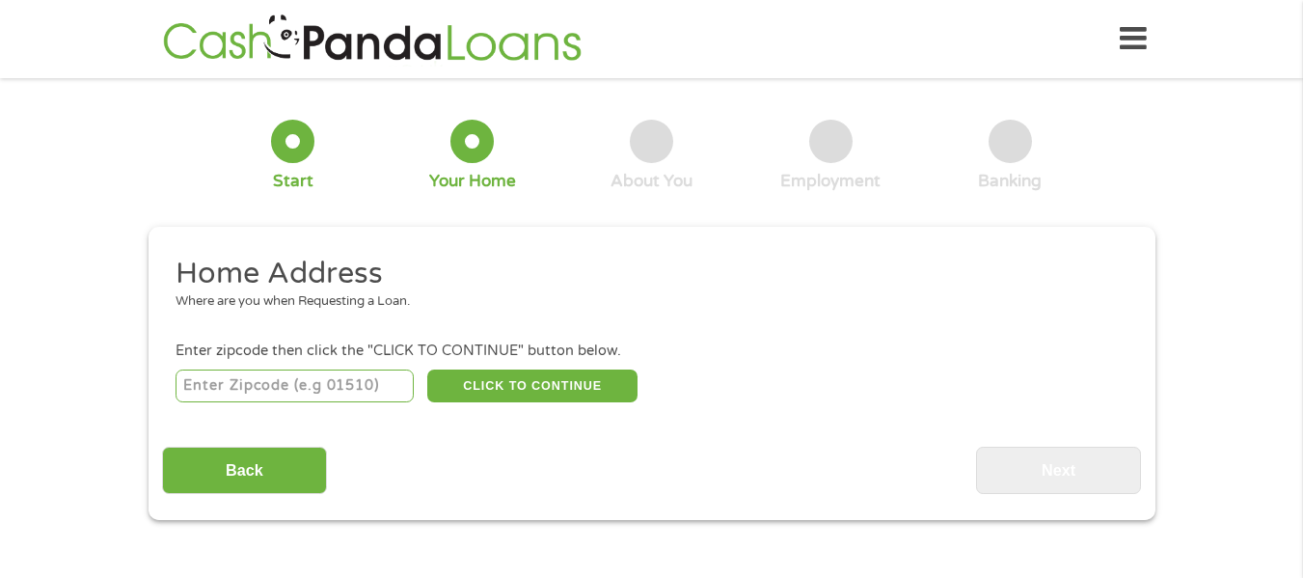
click at [1027, 137] on div at bounding box center [1010, 141] width 43 height 43
click at [1136, 40] on icon at bounding box center [1133, 38] width 27 height 47
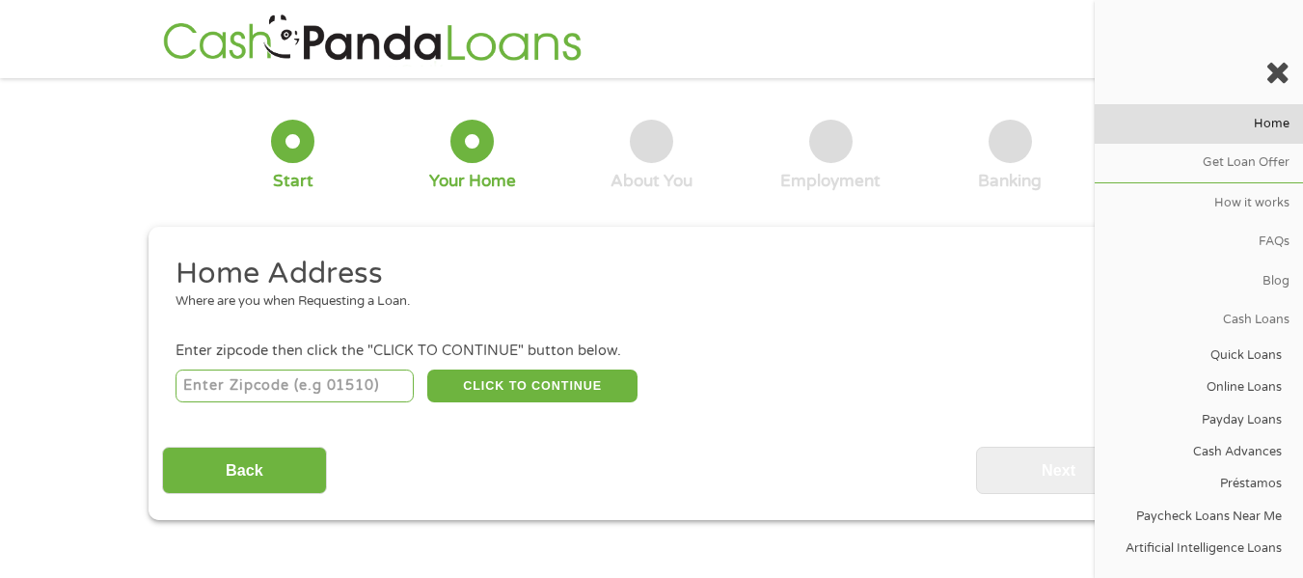
click at [1256, 119] on link "Home" at bounding box center [1199, 123] width 208 height 39
click at [657, 258] on h2 "Home Address" at bounding box center [645, 274] width 938 height 39
click at [661, 258] on h2 "Home Address" at bounding box center [645, 274] width 938 height 39
click at [636, 145] on div at bounding box center [651, 141] width 43 height 43
click at [818, 151] on div at bounding box center [830, 141] width 43 height 43
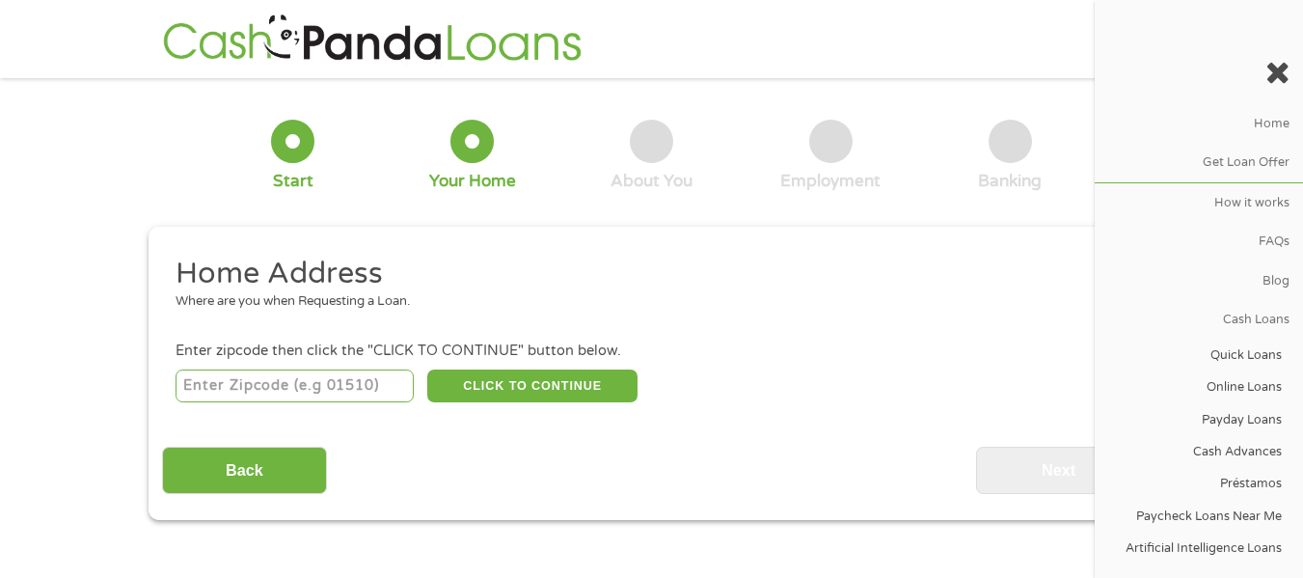
click at [1005, 144] on div at bounding box center [1010, 141] width 43 height 43
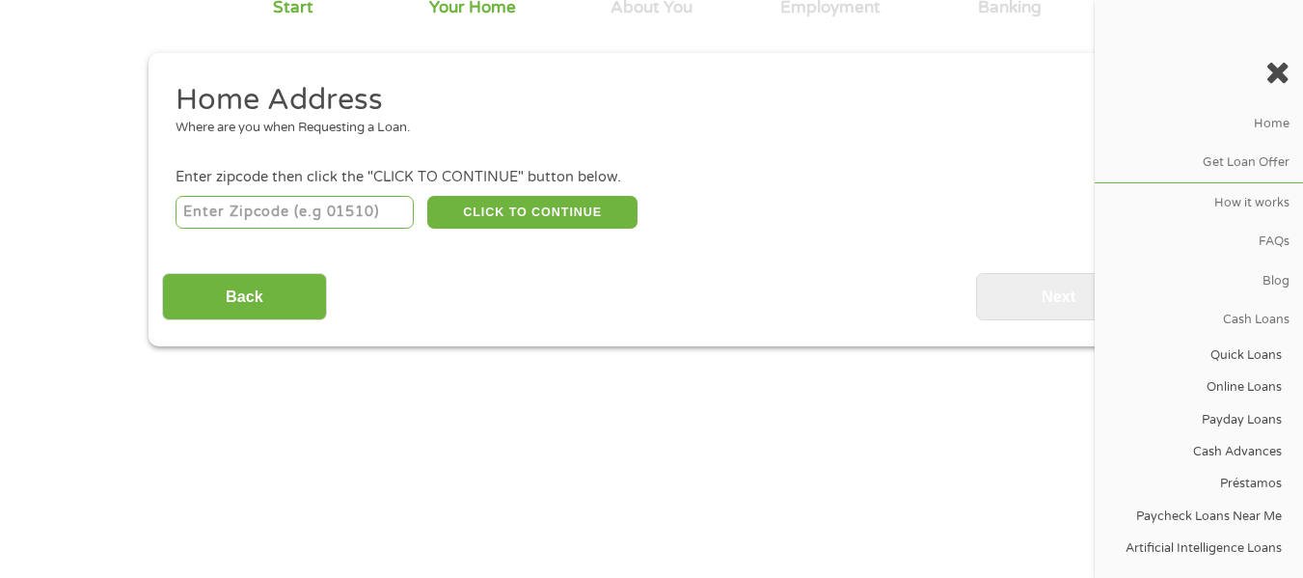
scroll to position [193, 0]
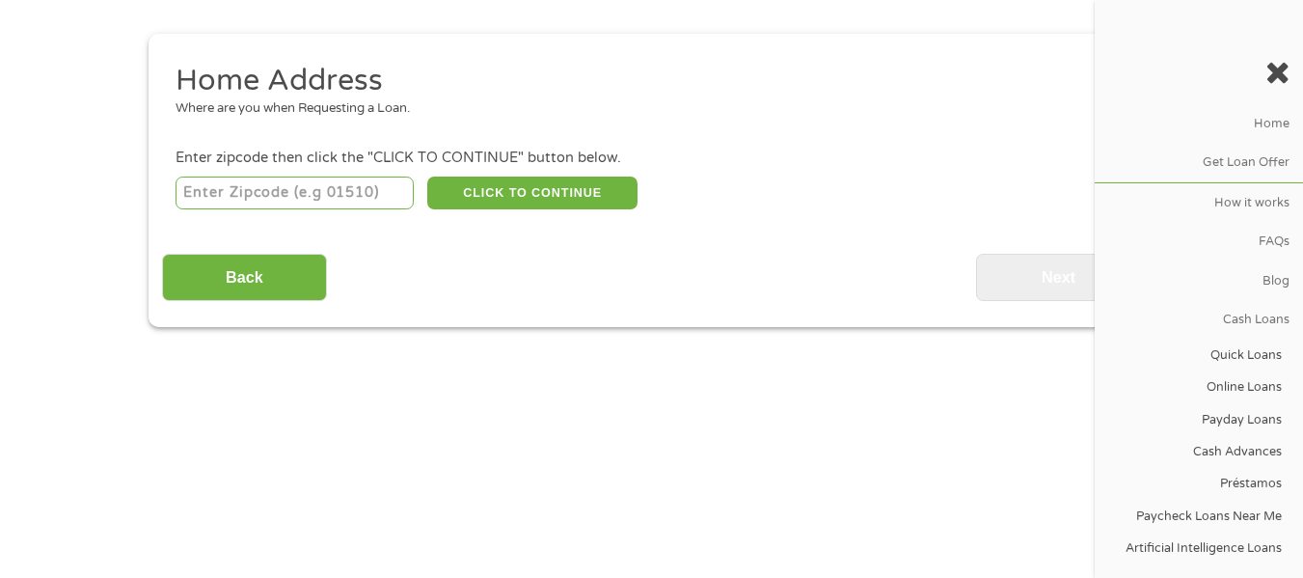
click at [1283, 60] on icon at bounding box center [1278, 72] width 24 height 31
